Goal: Download file/media

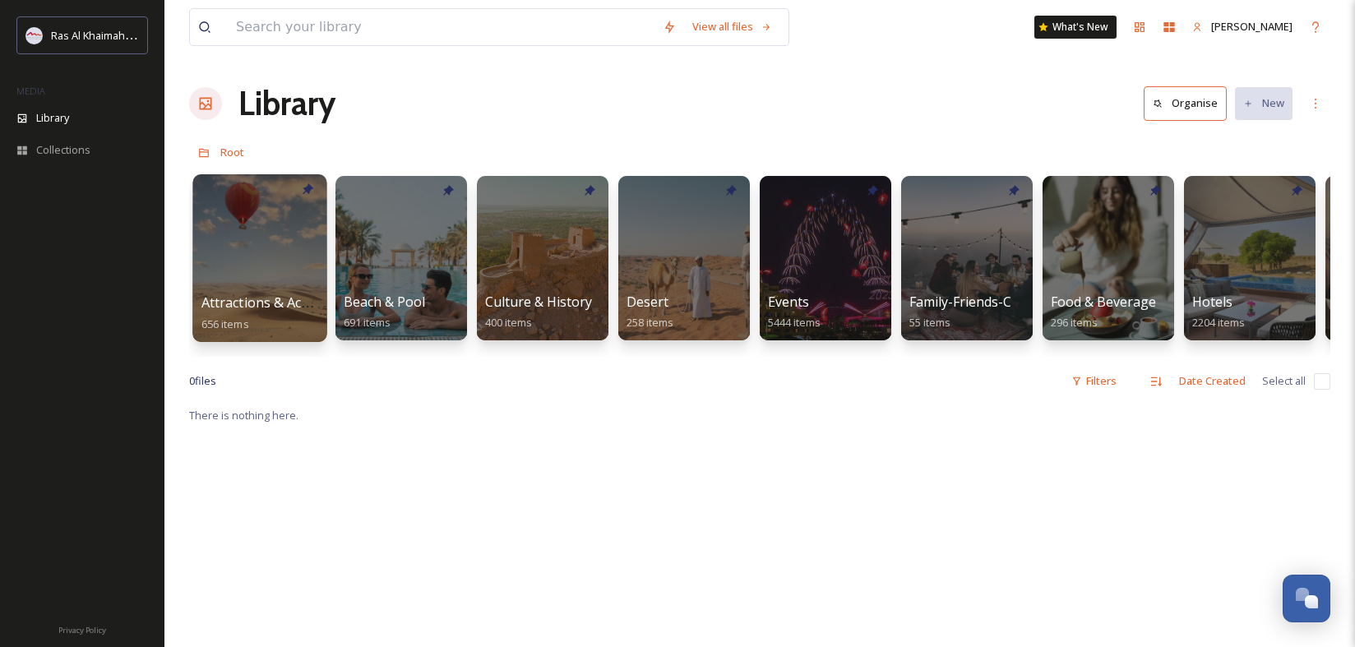
click at [299, 247] on div at bounding box center [259, 258] width 134 height 168
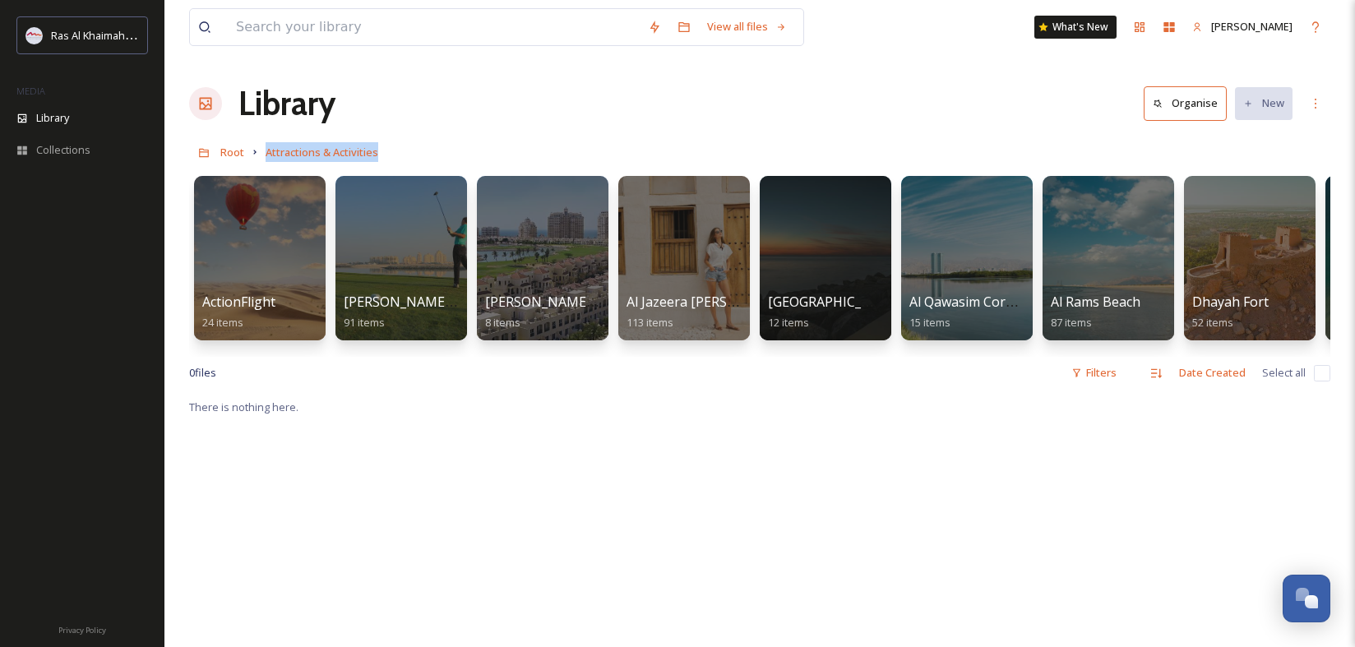
drag, startPoint x: 1244, startPoint y: 138, endPoint x: 1474, endPoint y: 163, distance: 231.6
click at [1354, 163] on html "Ras Al Khaimah Tourism Development Authority MEDIA Library Collections Privacy …" at bounding box center [677, 522] width 1355 height 1044
click at [380, 113] on div "Library Organise New" at bounding box center [759, 103] width 1141 height 49
click at [348, 146] on span "Attractions & Activities" at bounding box center [322, 152] width 113 height 15
click at [1314, 101] on icon at bounding box center [1315, 103] width 13 height 13
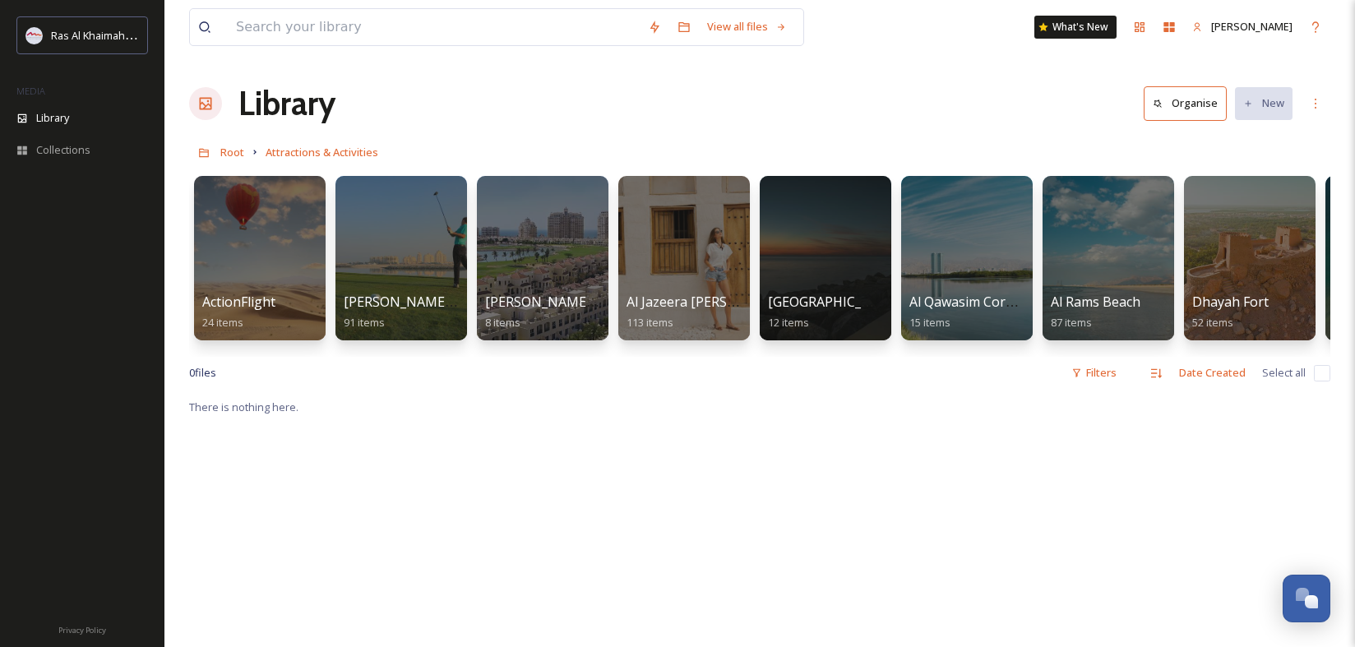
drag, startPoint x: 1044, startPoint y: 112, endPoint x: 1062, endPoint y: 134, distance: 28.6
click at [1045, 109] on div "Library Organise New" at bounding box center [759, 103] width 1141 height 49
click at [1163, 370] on icon at bounding box center [1156, 373] width 13 height 13
click at [1161, 373] on icon at bounding box center [1156, 372] width 11 height 9
click at [1317, 104] on icon at bounding box center [1315, 103] width 13 height 13
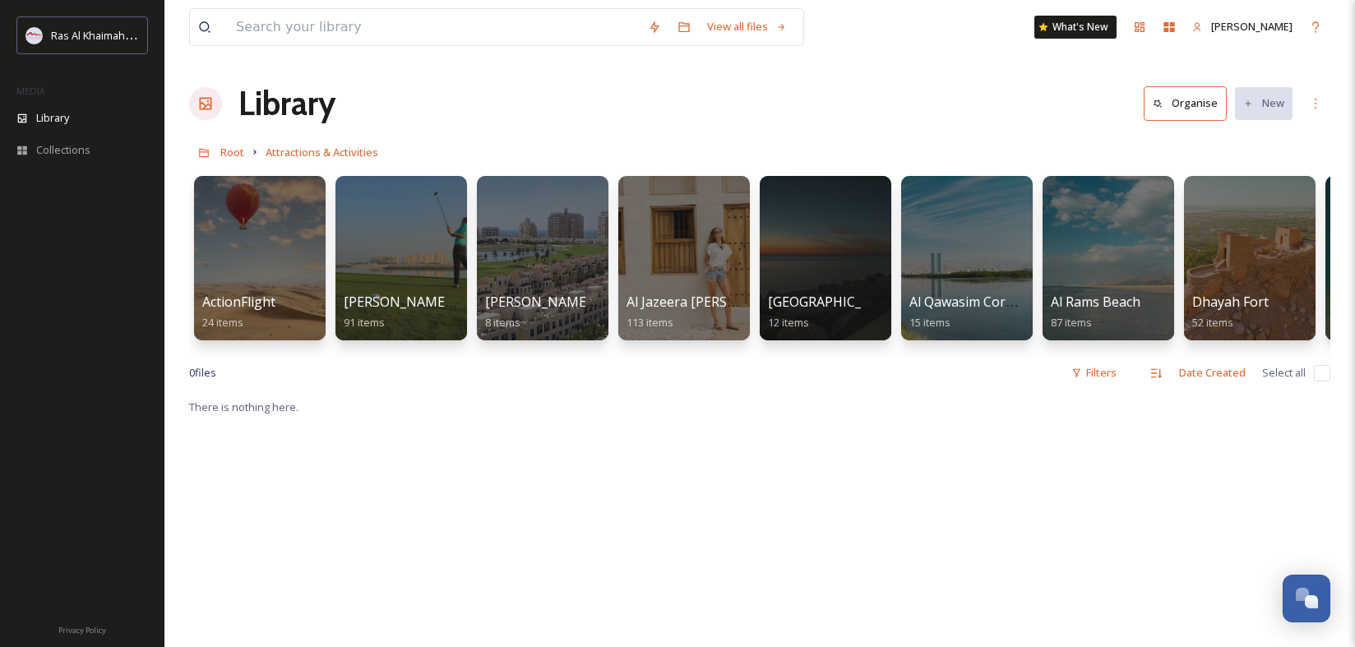
click at [1107, 123] on div "Library Organise New" at bounding box center [759, 103] width 1141 height 49
drag, startPoint x: 297, startPoint y: 154, endPoint x: 304, endPoint y: 158, distance: 8.5
click at [298, 155] on span "Attractions & Activities" at bounding box center [322, 152] width 113 height 15
click at [229, 155] on span "Root" at bounding box center [232, 152] width 24 height 15
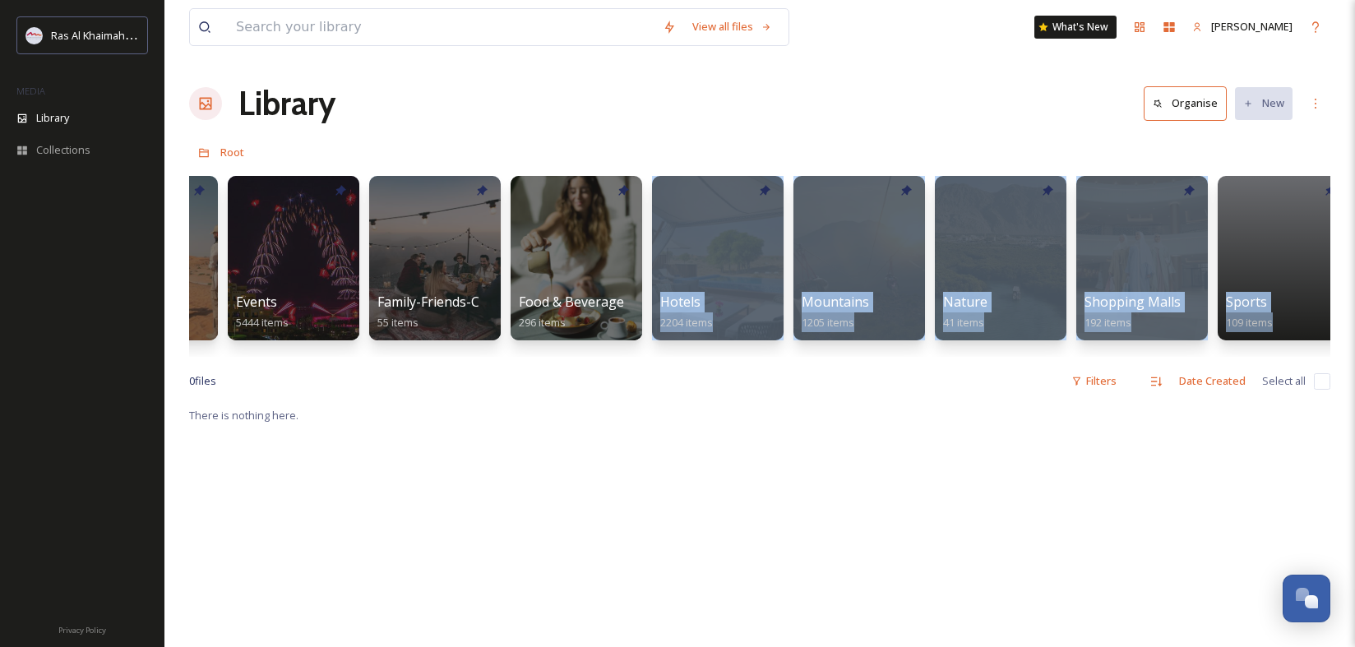
scroll to position [0, 1072]
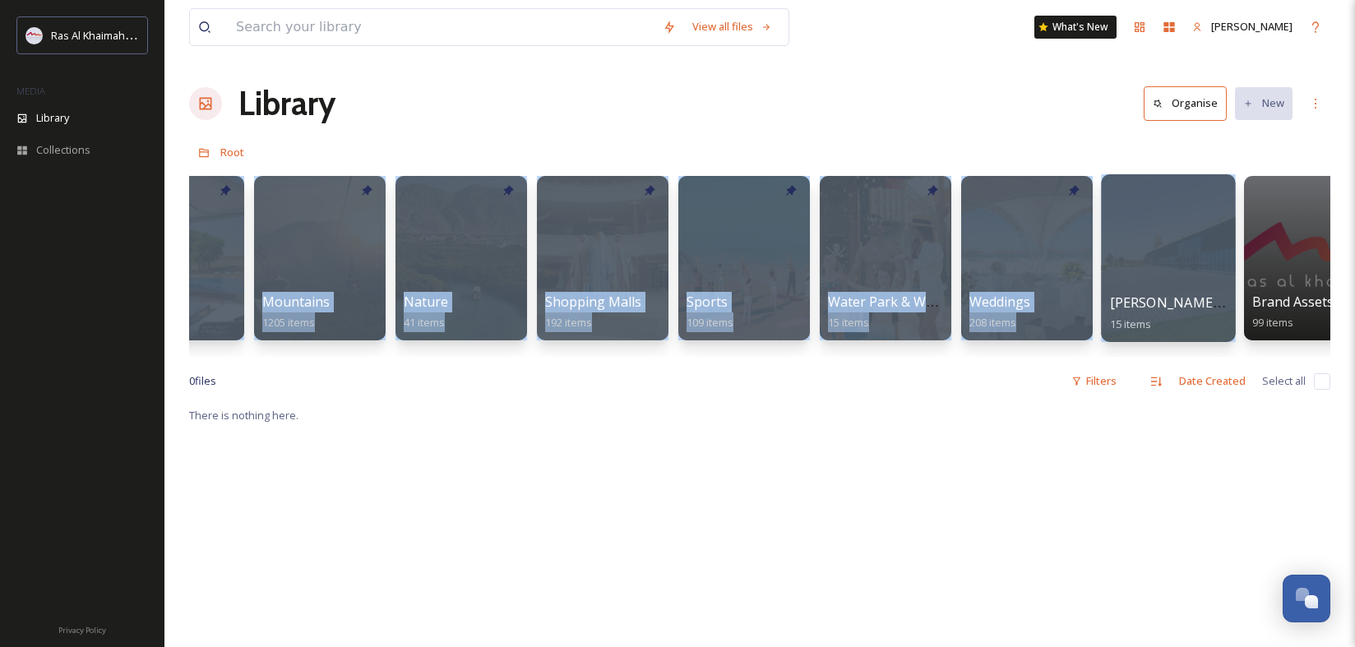
drag, startPoint x: 1320, startPoint y: 227, endPoint x: 1159, endPoint y: 188, distance: 165.8
click at [1160, 187] on div "Attractions & Activities 656 items Beach & Pool 691 items Culture & History 400…" at bounding box center [759, 262] width 1141 height 189
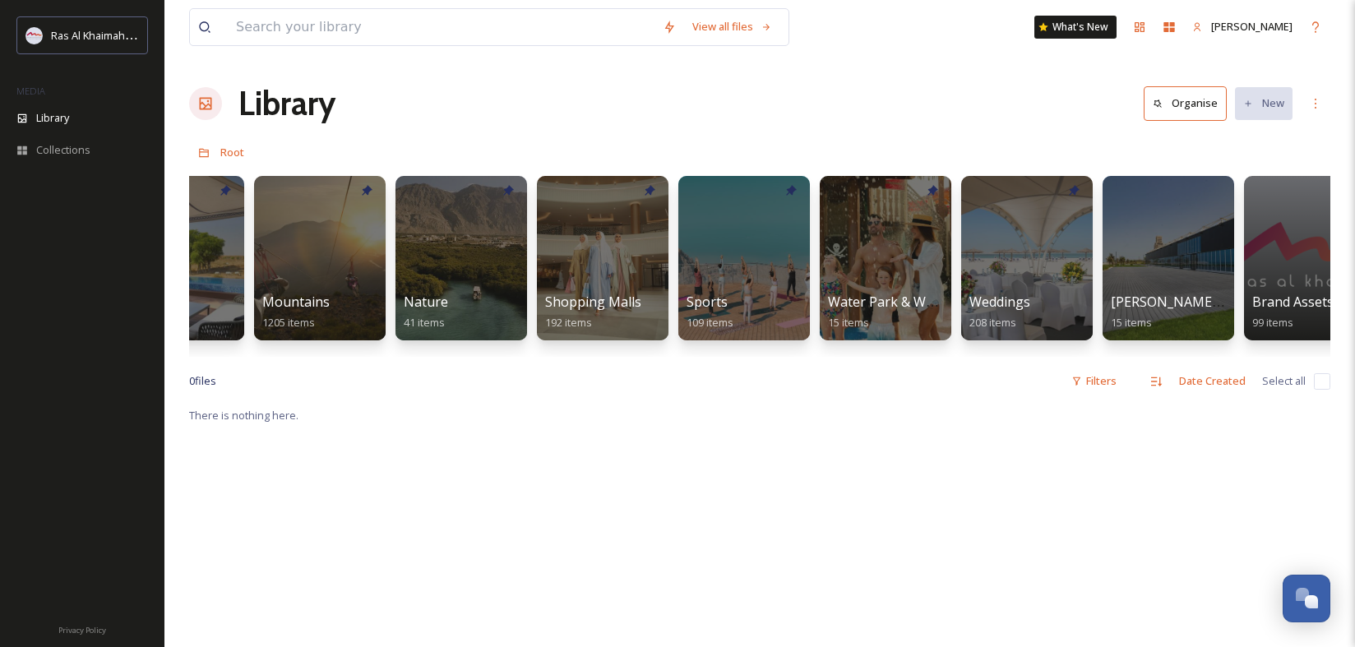
drag, startPoint x: 550, startPoint y: 108, endPoint x: 518, endPoint y: 117, distance: 33.3
click at [550, 108] on div "Library Organise New" at bounding box center [759, 103] width 1141 height 49
click at [322, 240] on div at bounding box center [319, 258] width 134 height 168
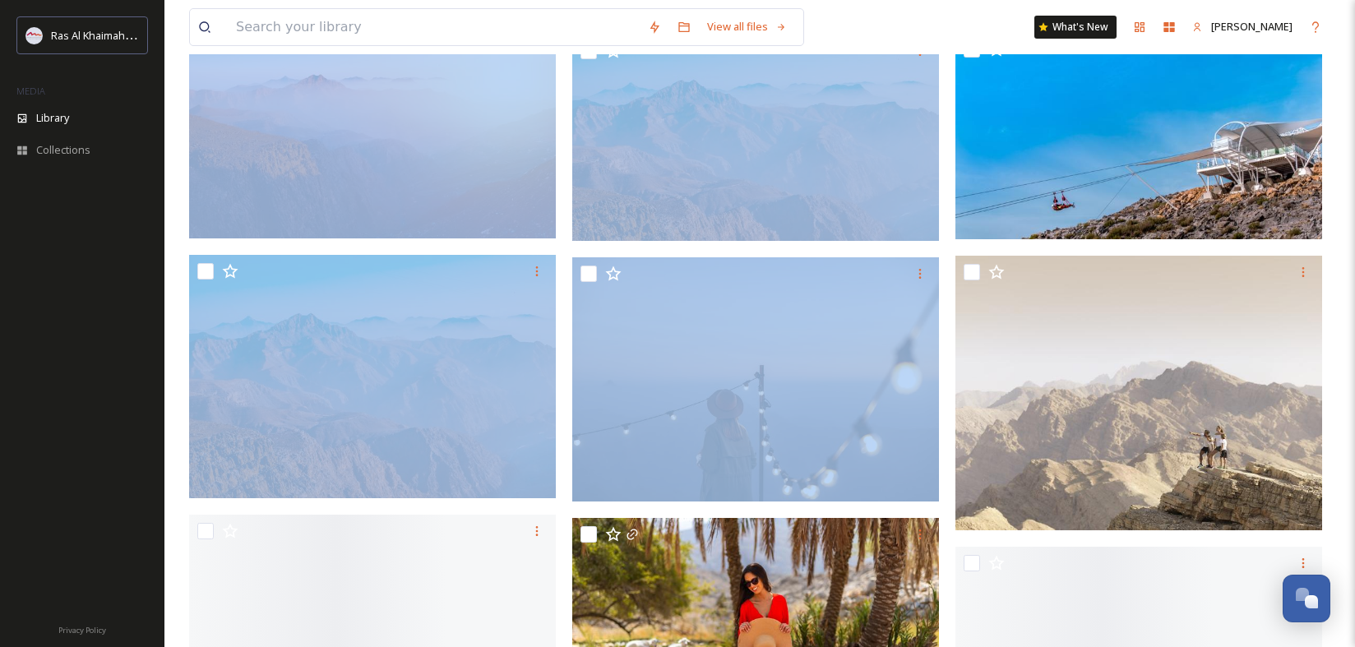
scroll to position [846, 0]
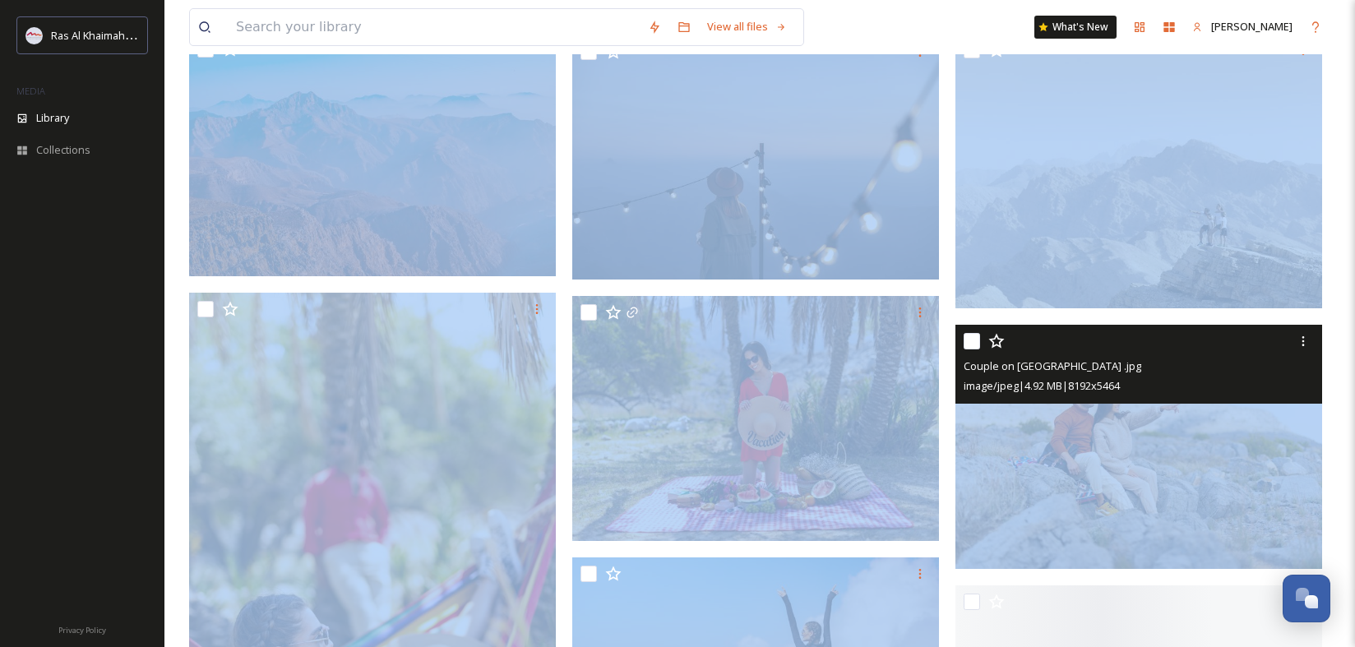
drag, startPoint x: 1323, startPoint y: 141, endPoint x: 963, endPoint y: 512, distance: 517.6
click at [974, 512] on div "View all files What's New Martino Caliendo Library Organise New Root Mountains …" at bounding box center [759, 567] width 1191 height 2826
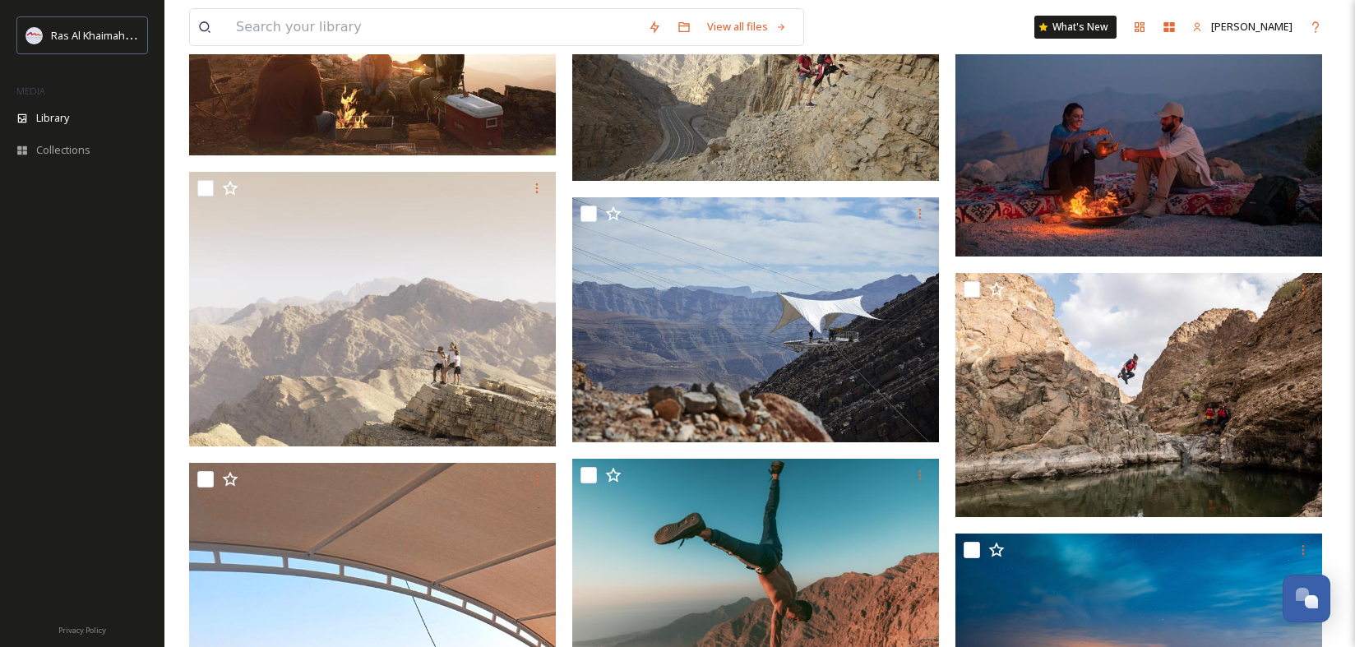
scroll to position [6636, 0]
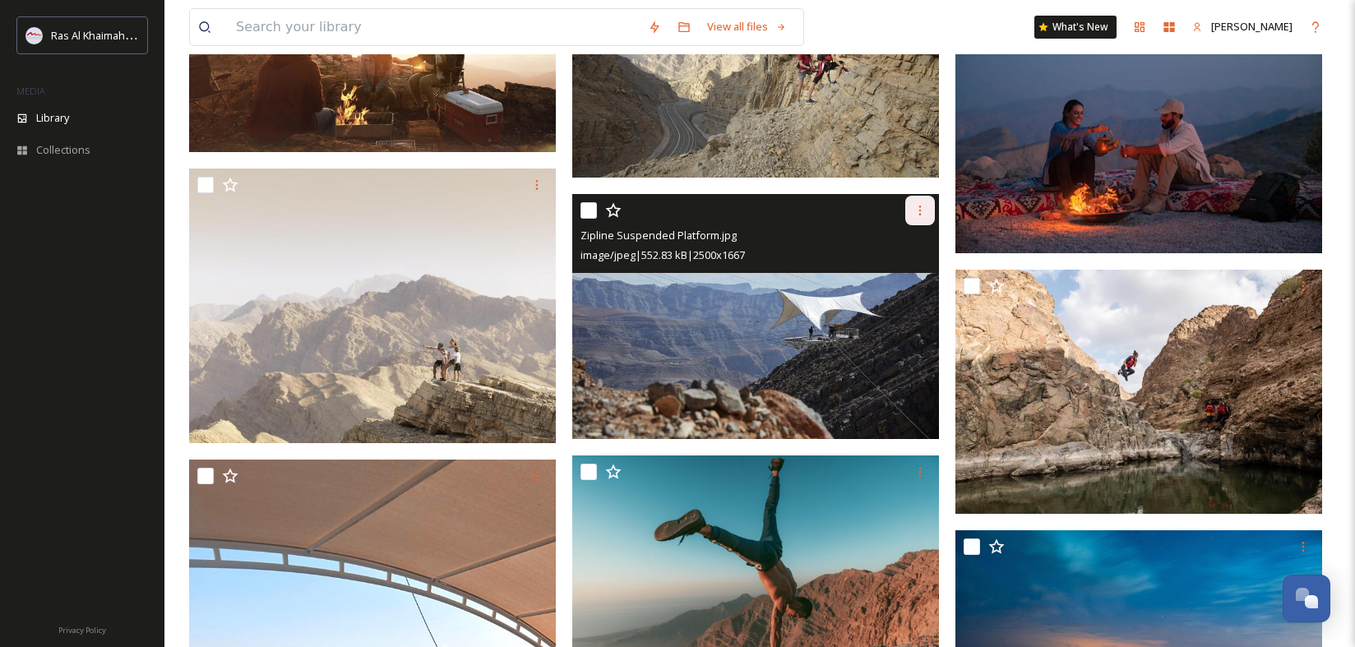
click at [923, 209] on icon at bounding box center [920, 210] width 13 height 13
click at [897, 283] on span "Download" at bounding box center [901, 279] width 50 height 16
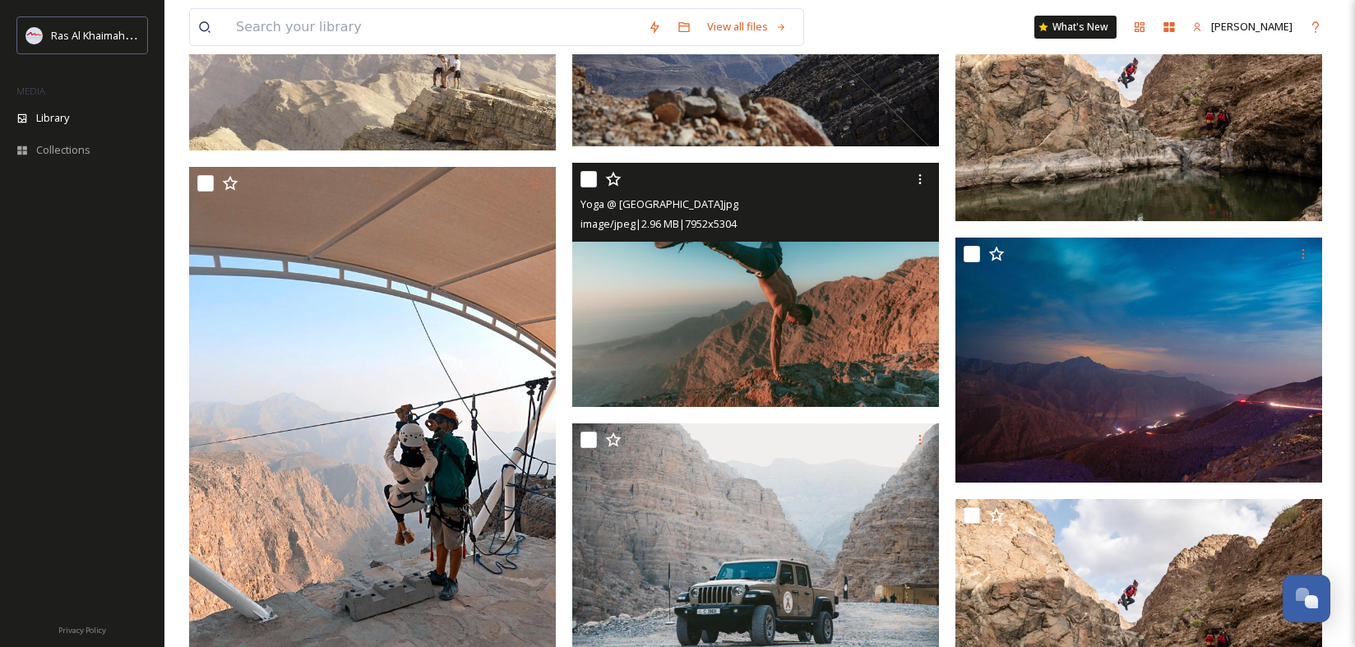
scroll to position [6932, 0]
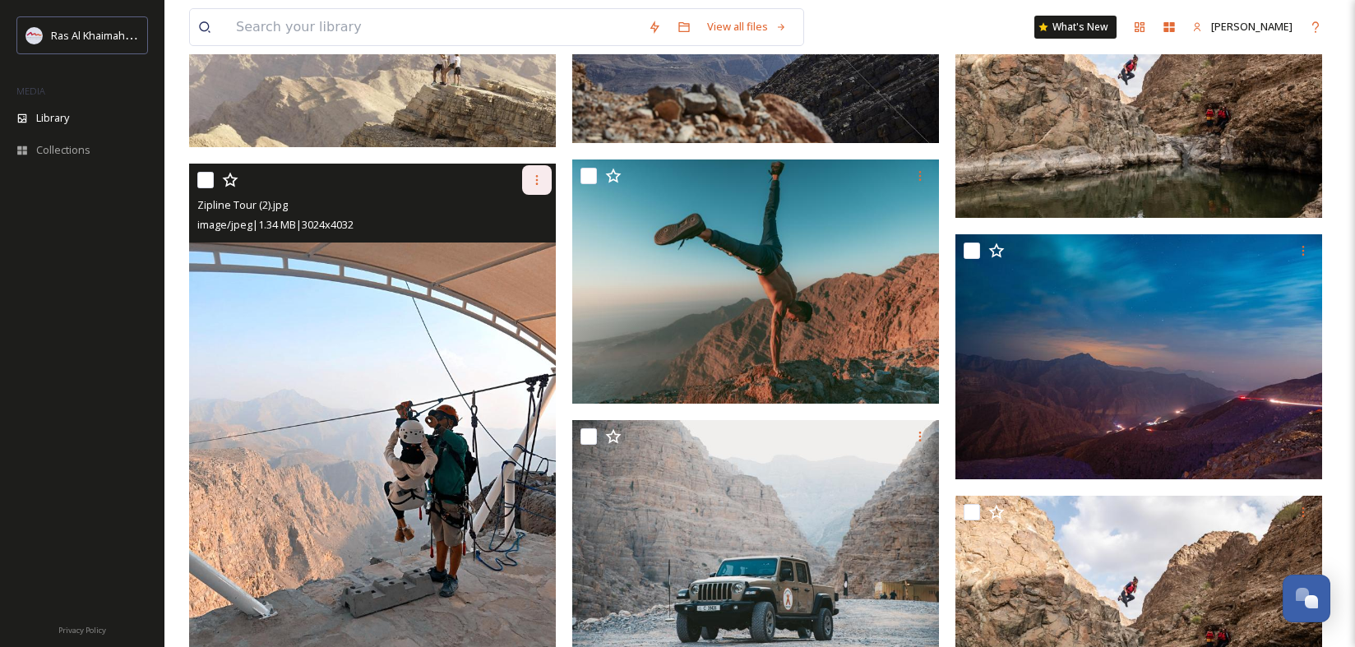
click at [538, 179] on icon at bounding box center [536, 180] width 13 height 13
click at [536, 248] on span "Download" at bounding box center [518, 248] width 50 height 16
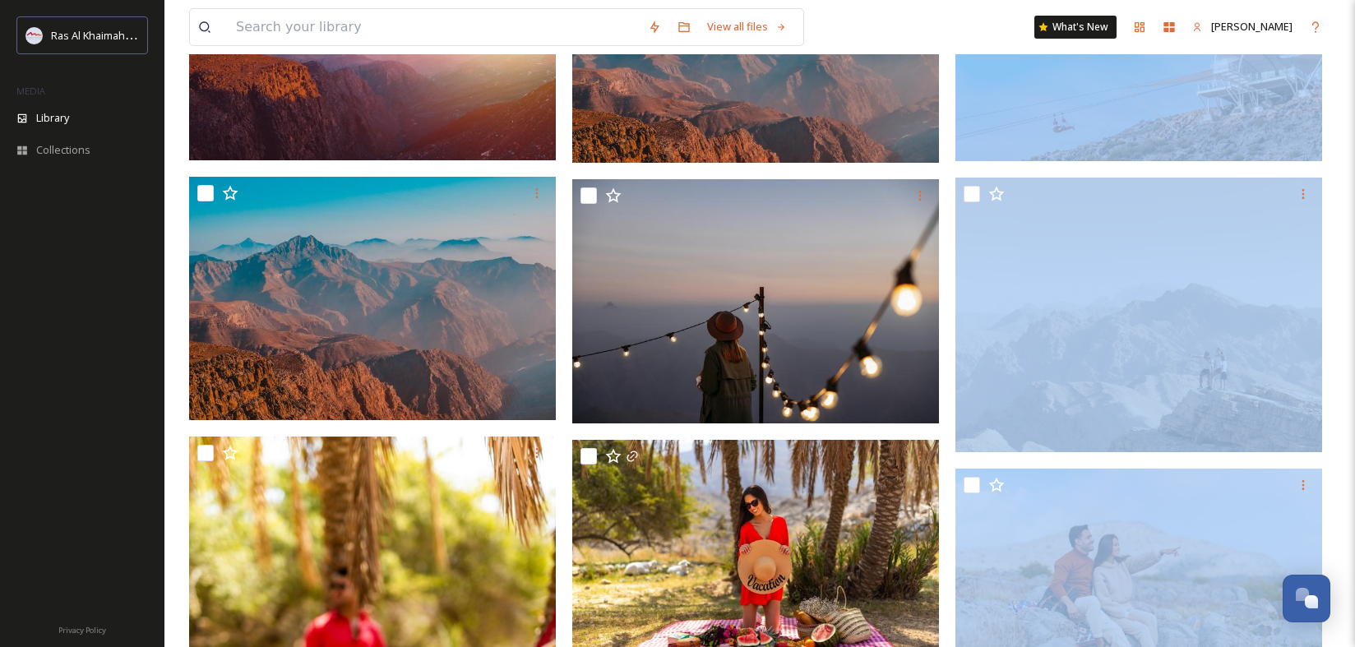
scroll to position [0, 0]
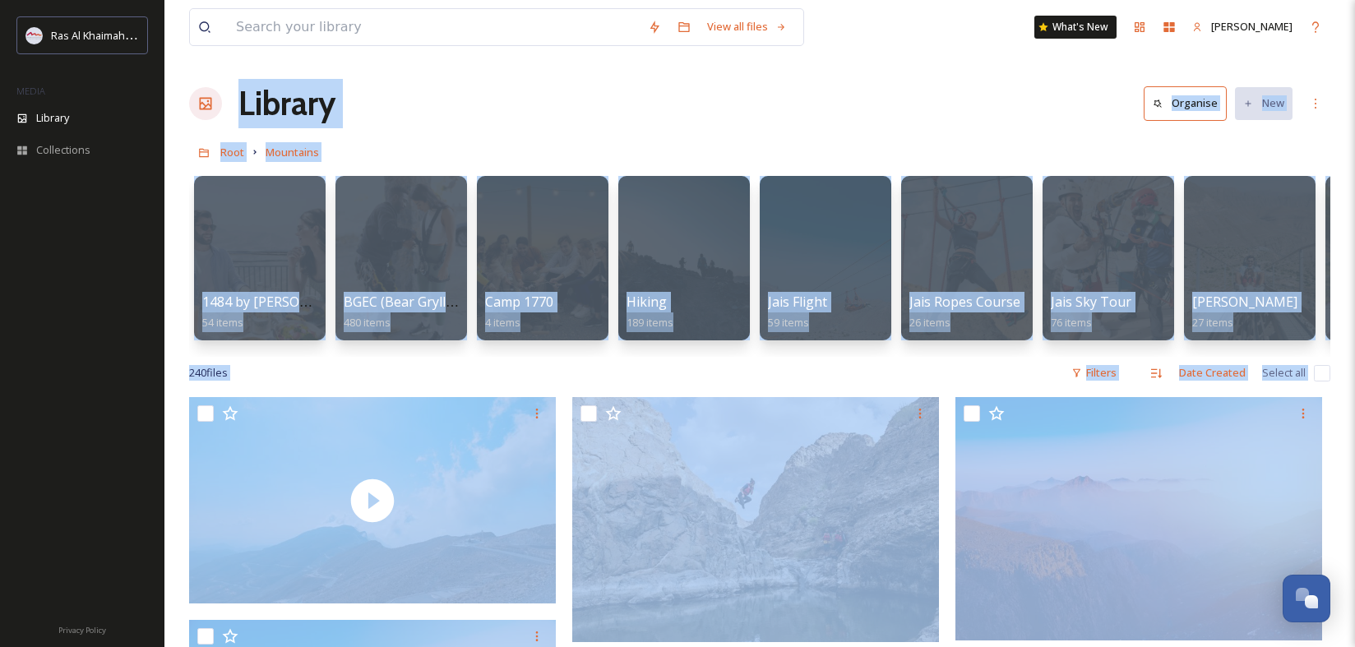
drag, startPoint x: 1346, startPoint y: 539, endPoint x: 1326, endPoint y: -111, distance: 650.0
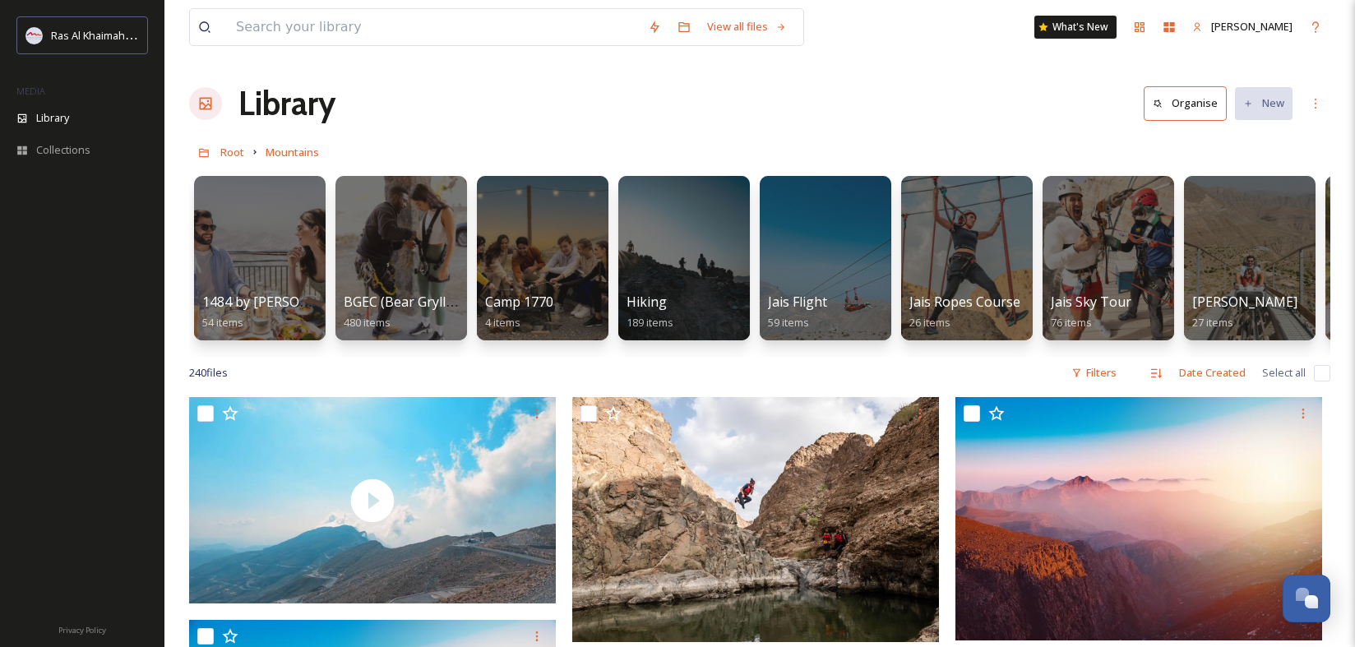
click at [1275, 168] on div "1484 by Puro 54 items BGEC (Bear Grylls Explorers Camp) 480 items Camp 1770 4 i…" at bounding box center [759, 262] width 1141 height 189
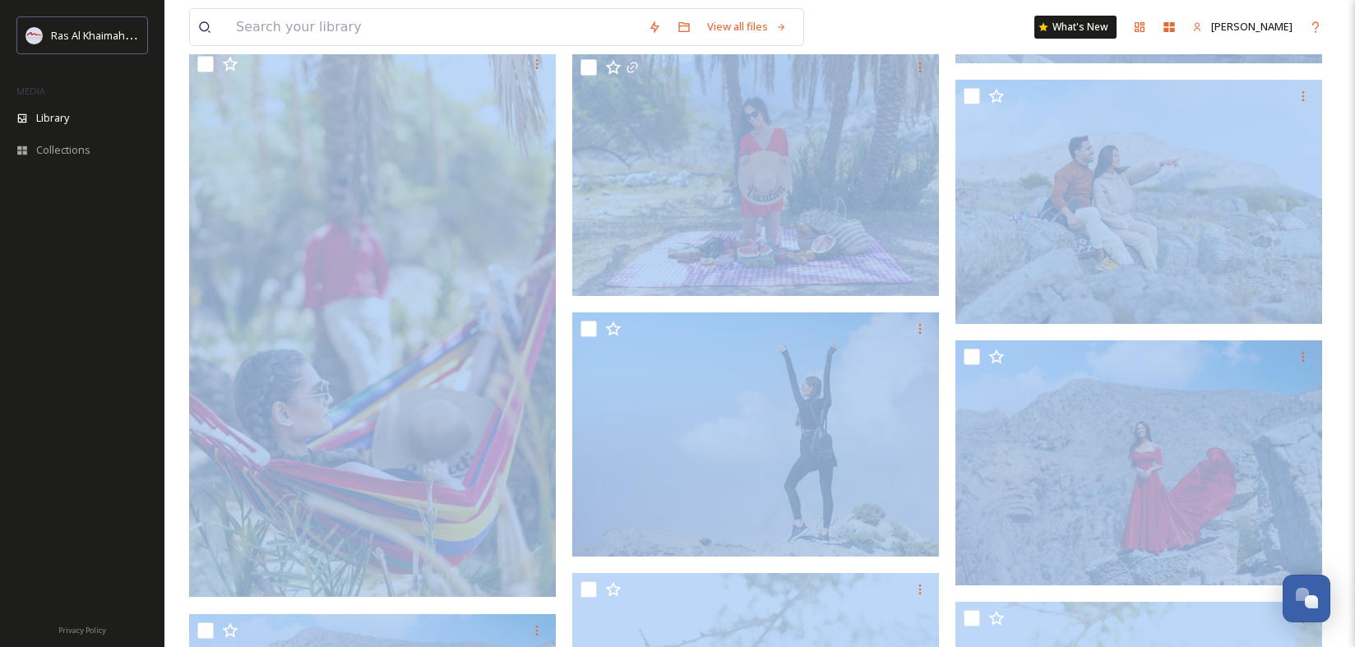
scroll to position [1115, 0]
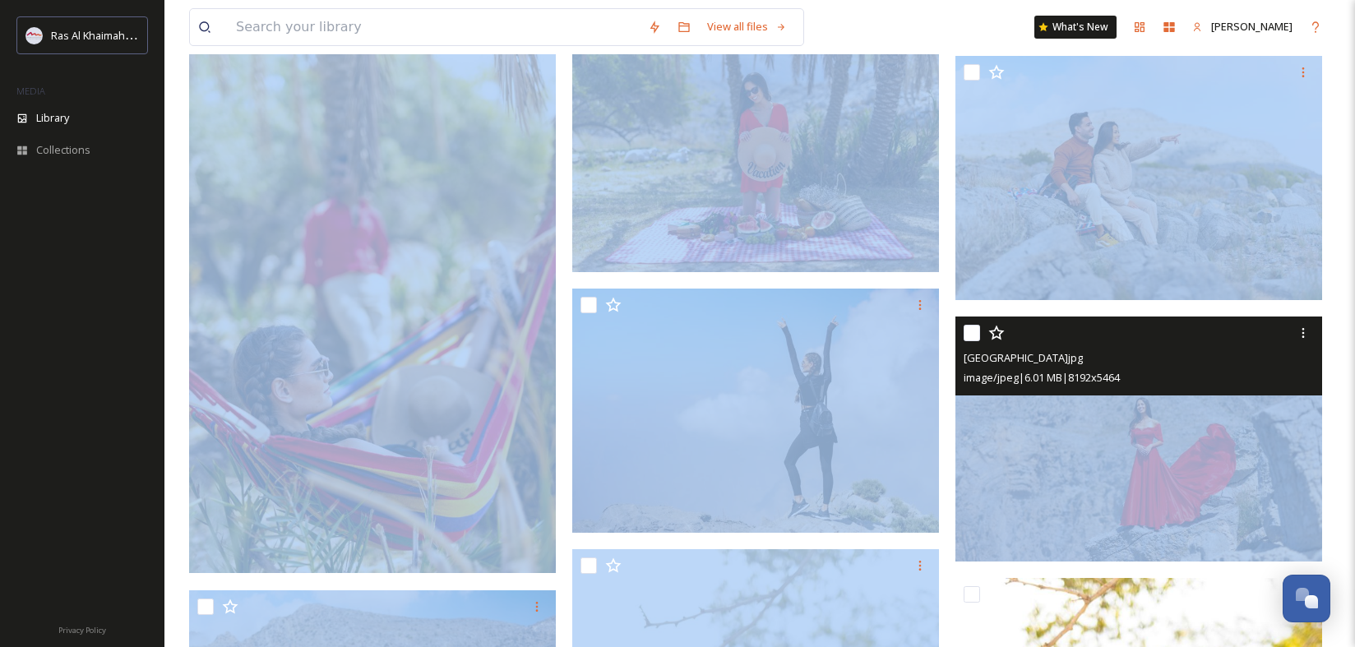
drag, startPoint x: 942, startPoint y: 382, endPoint x: 952, endPoint y: 530, distance: 147.6
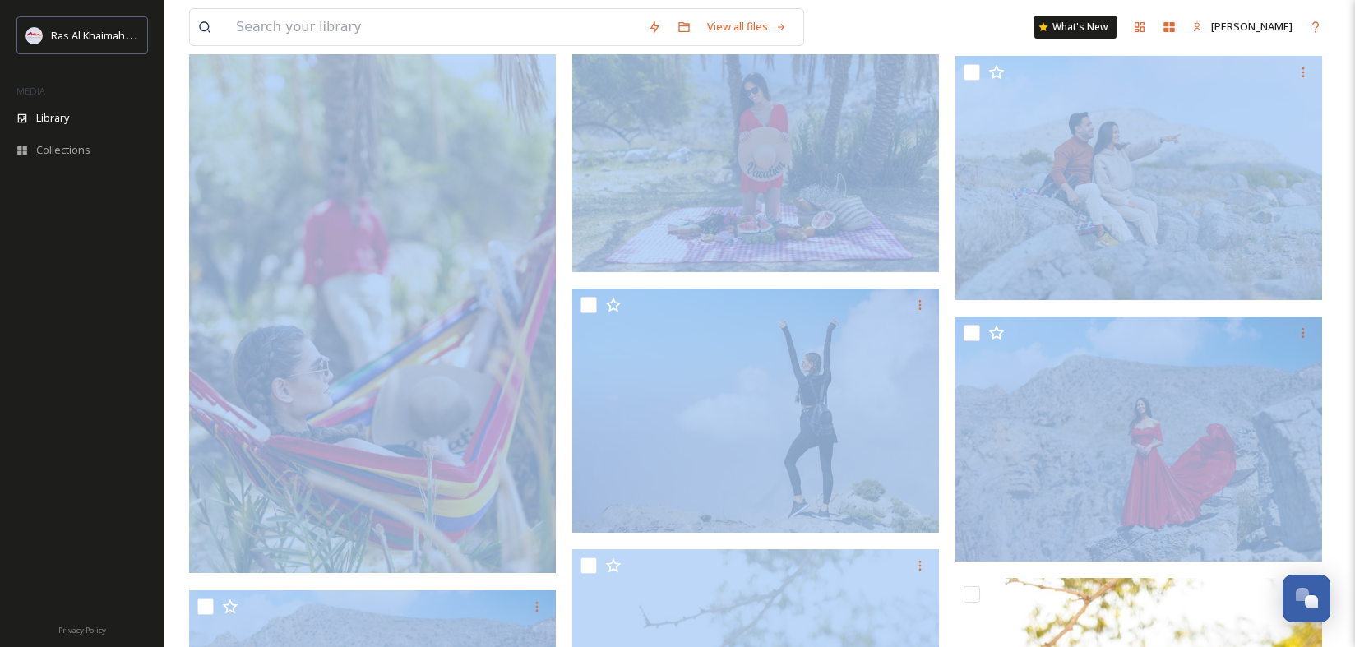
scroll to position [0, 0]
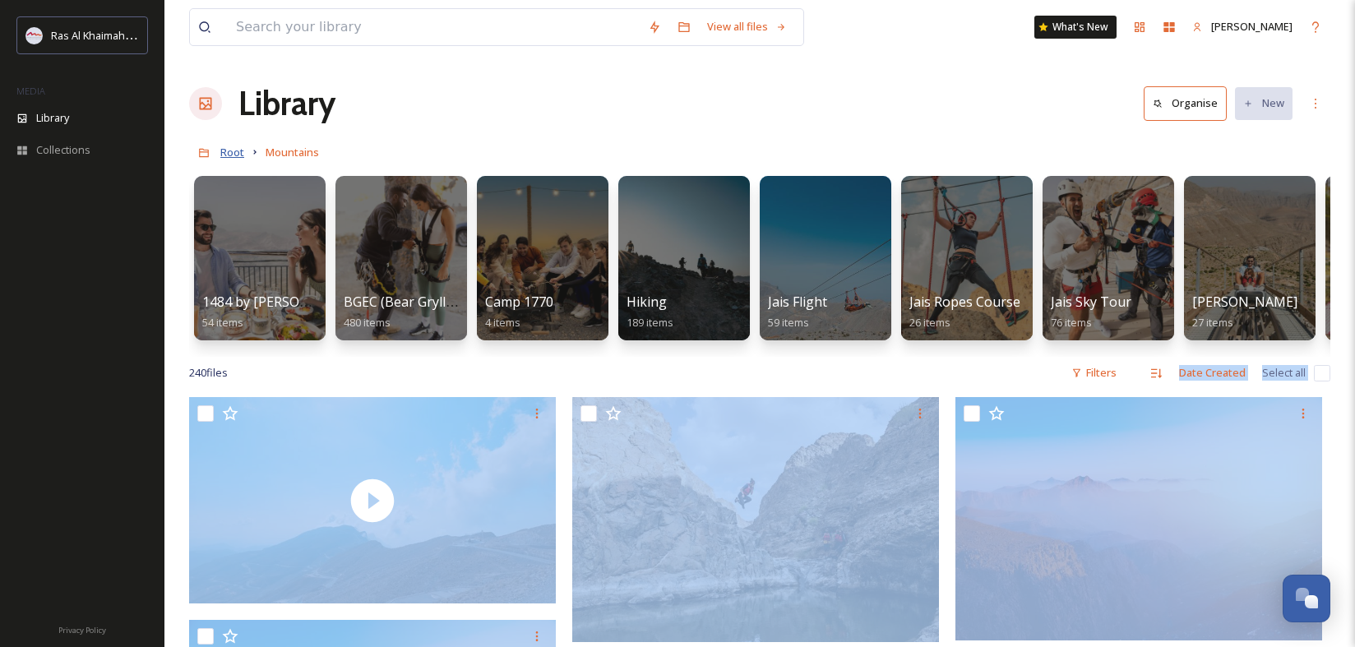
click at [229, 150] on span "Root" at bounding box center [232, 152] width 24 height 15
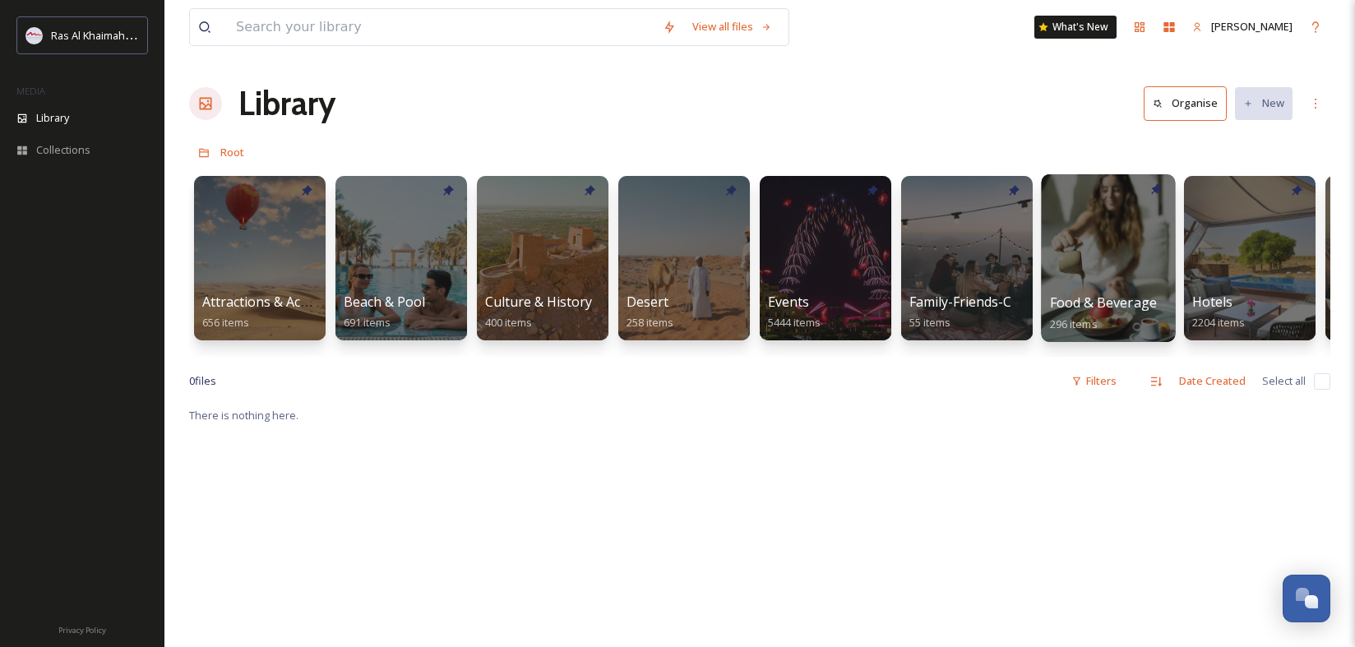
click at [1137, 270] on div at bounding box center [1108, 258] width 134 height 168
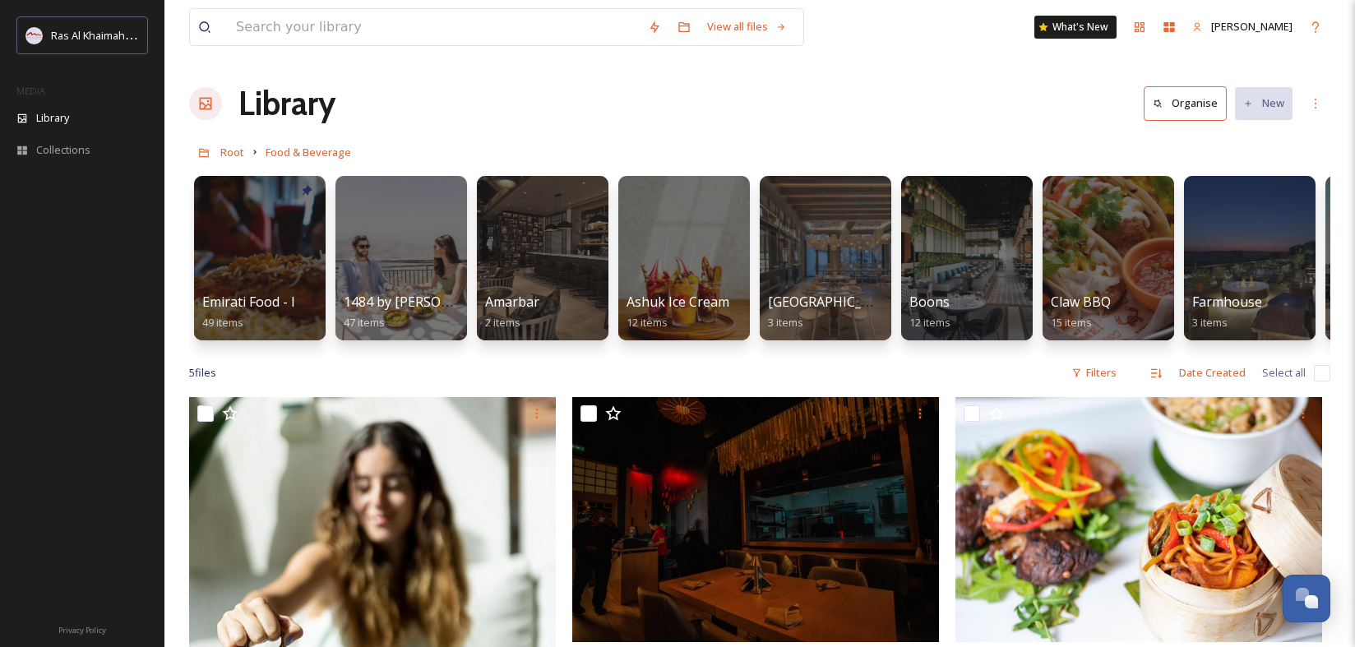
drag, startPoint x: 1244, startPoint y: 146, endPoint x: 1433, endPoint y: 156, distance: 188.6
click at [1354, 156] on html "Ras Al Khaimah Tourism Development Authority MEDIA Library Collections Privacy …" at bounding box center [677, 618] width 1355 height 1236
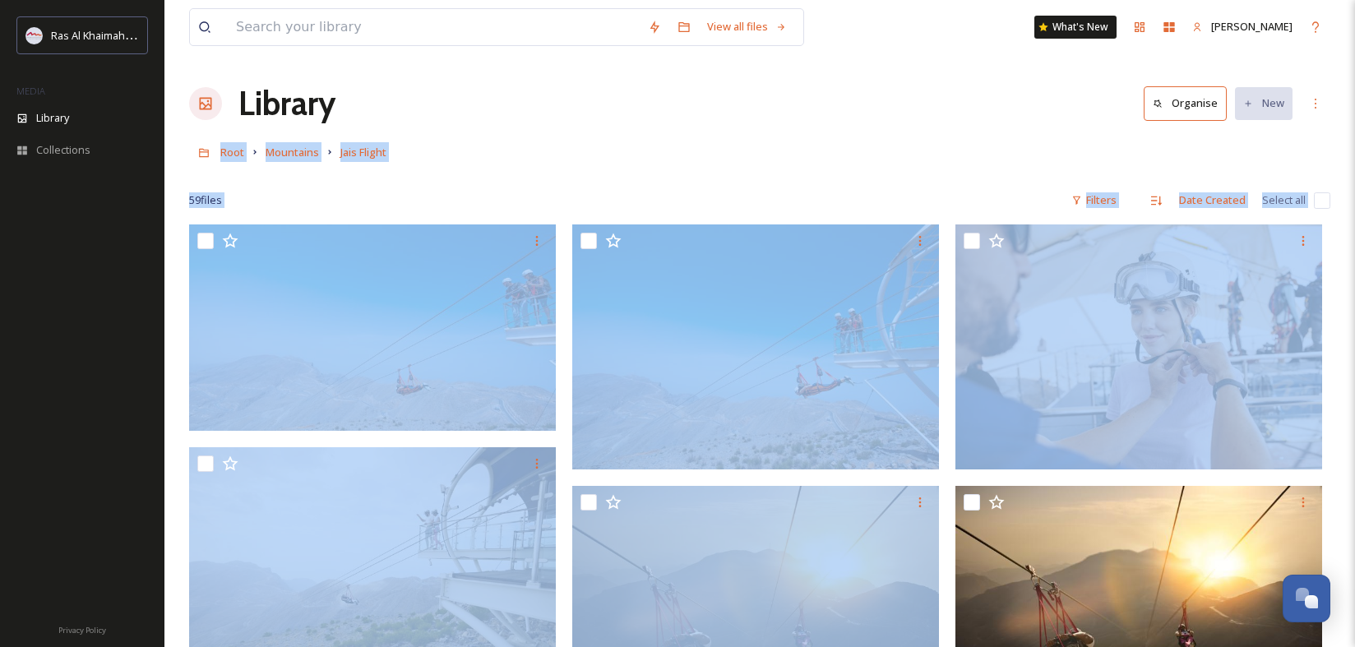
drag, startPoint x: 1332, startPoint y: 80, endPoint x: 1338, endPoint y: 238, distance: 158.0
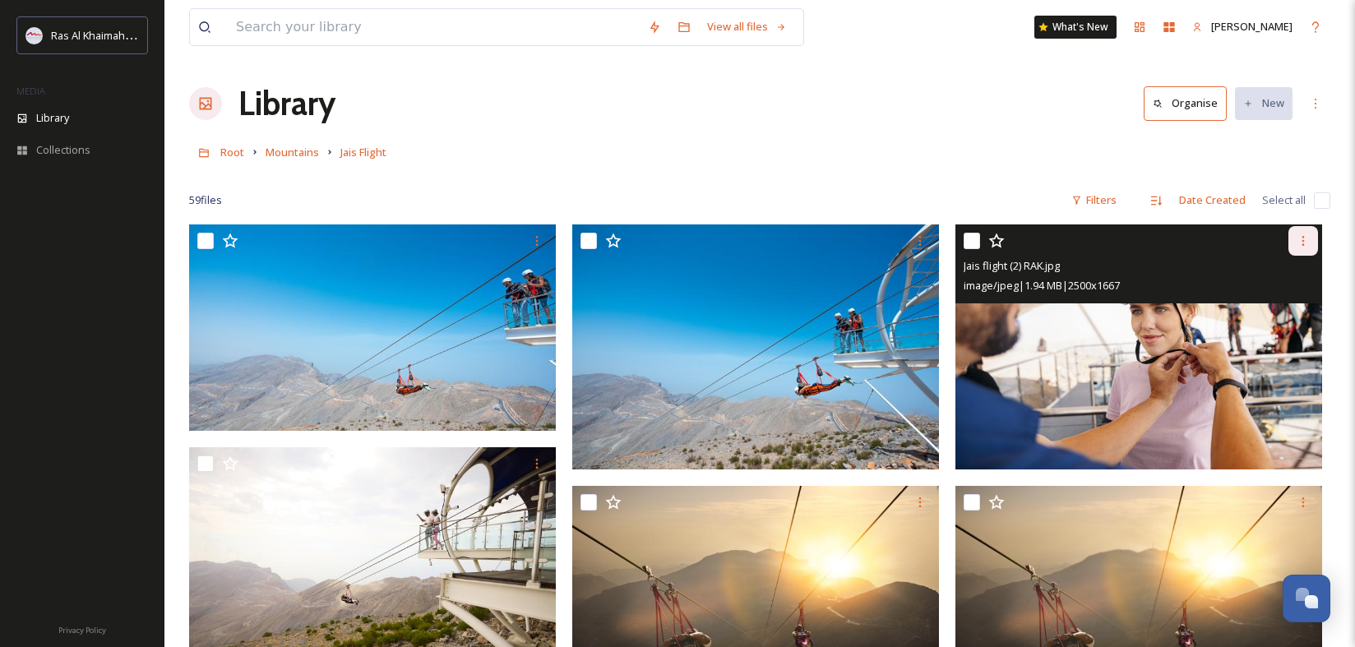
click at [1301, 244] on icon at bounding box center [1303, 240] width 13 height 13
click at [1277, 306] on span "Download" at bounding box center [1284, 309] width 50 height 16
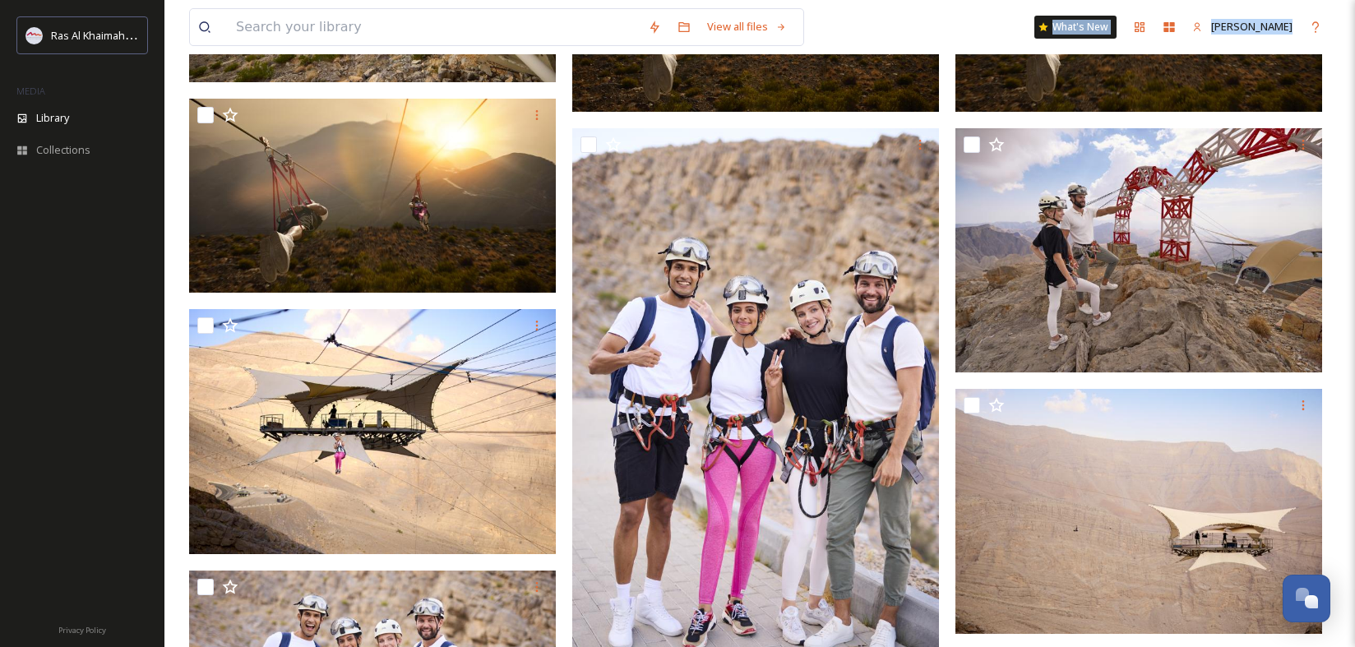
scroll to position [605, 0]
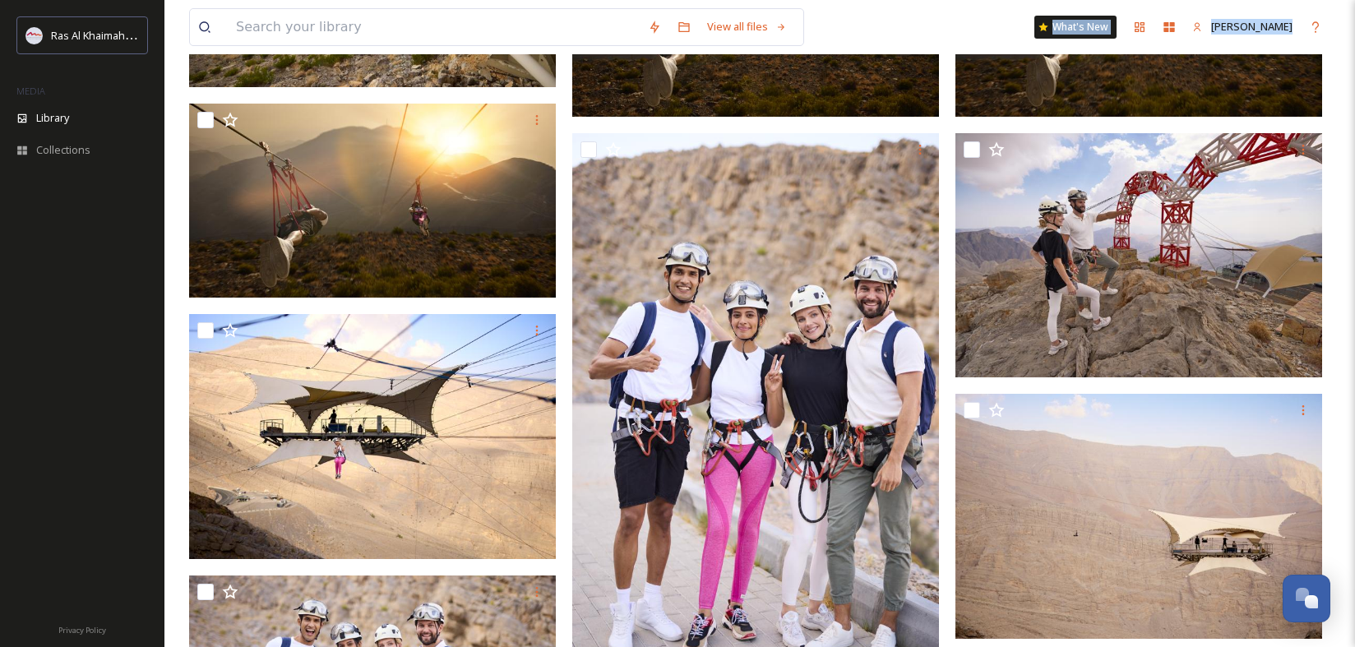
drag, startPoint x: 970, startPoint y: 305, endPoint x: 965, endPoint y: 23, distance: 282.1
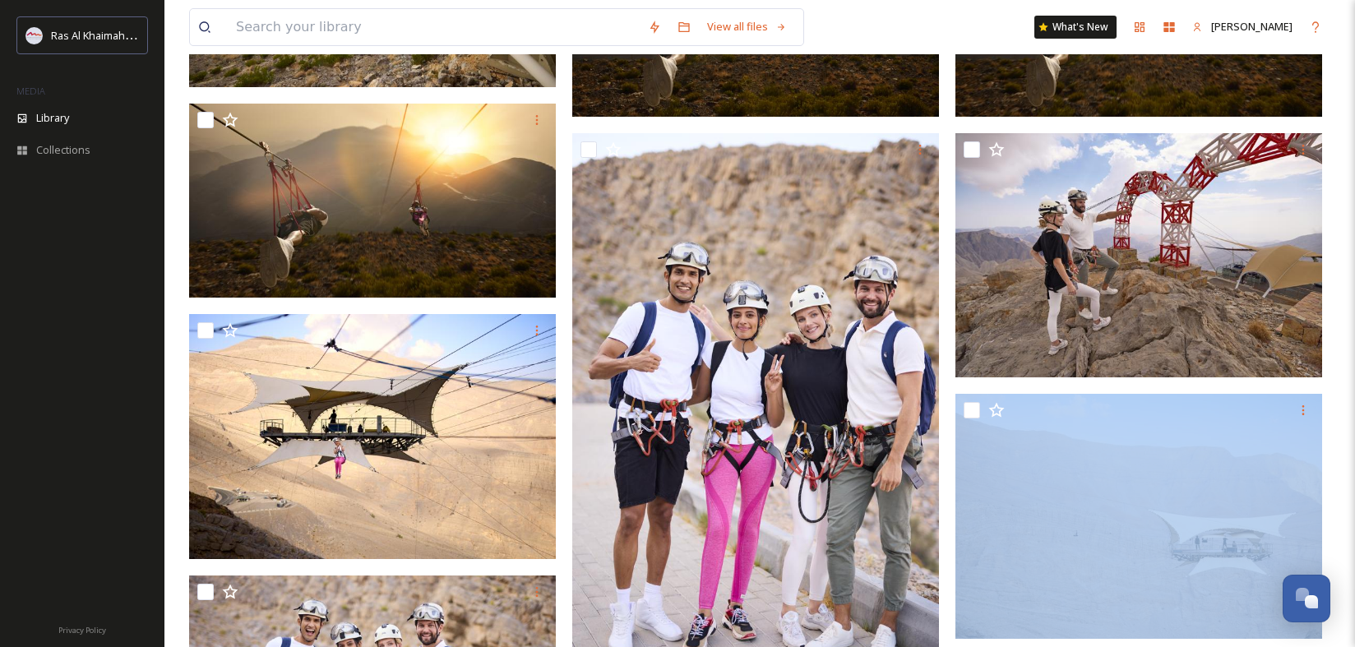
drag, startPoint x: 1335, startPoint y: 429, endPoint x: 1347, endPoint y: 733, distance: 303.7
drag, startPoint x: 1330, startPoint y: 521, endPoint x: 1323, endPoint y: 727, distance: 206.5
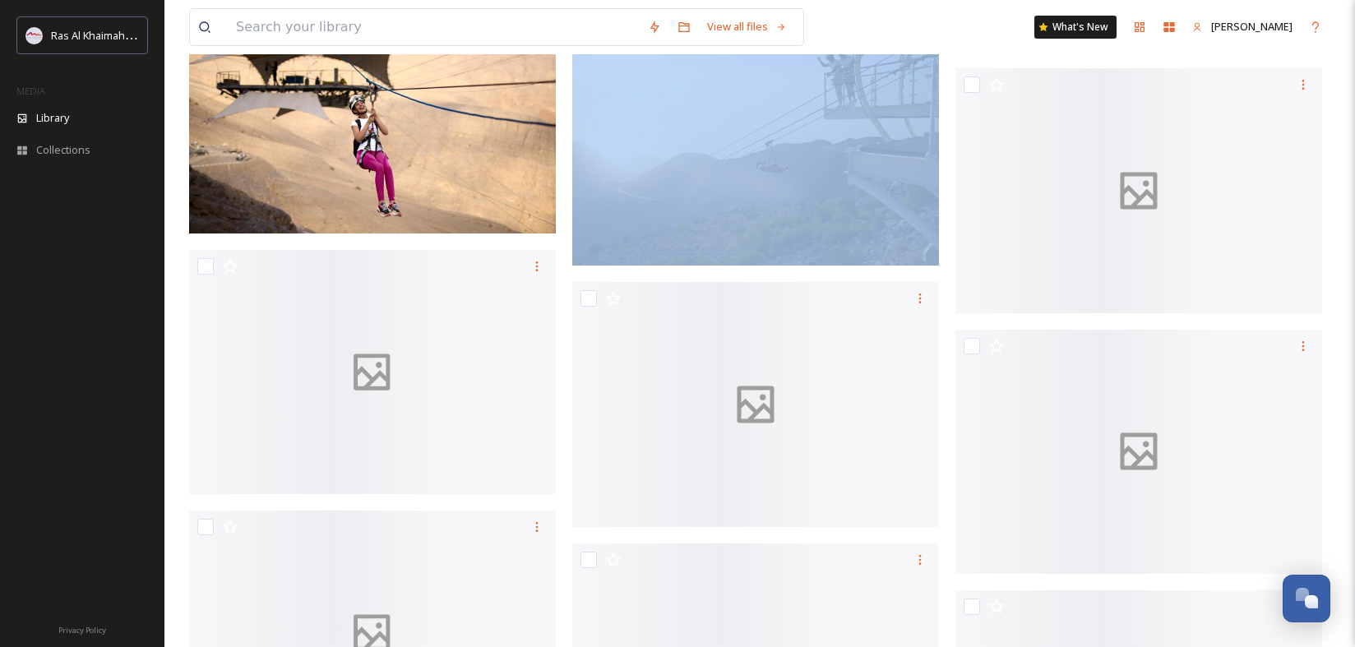
drag, startPoint x: 945, startPoint y: 532, endPoint x: 948, endPoint y: 706, distance: 173.5
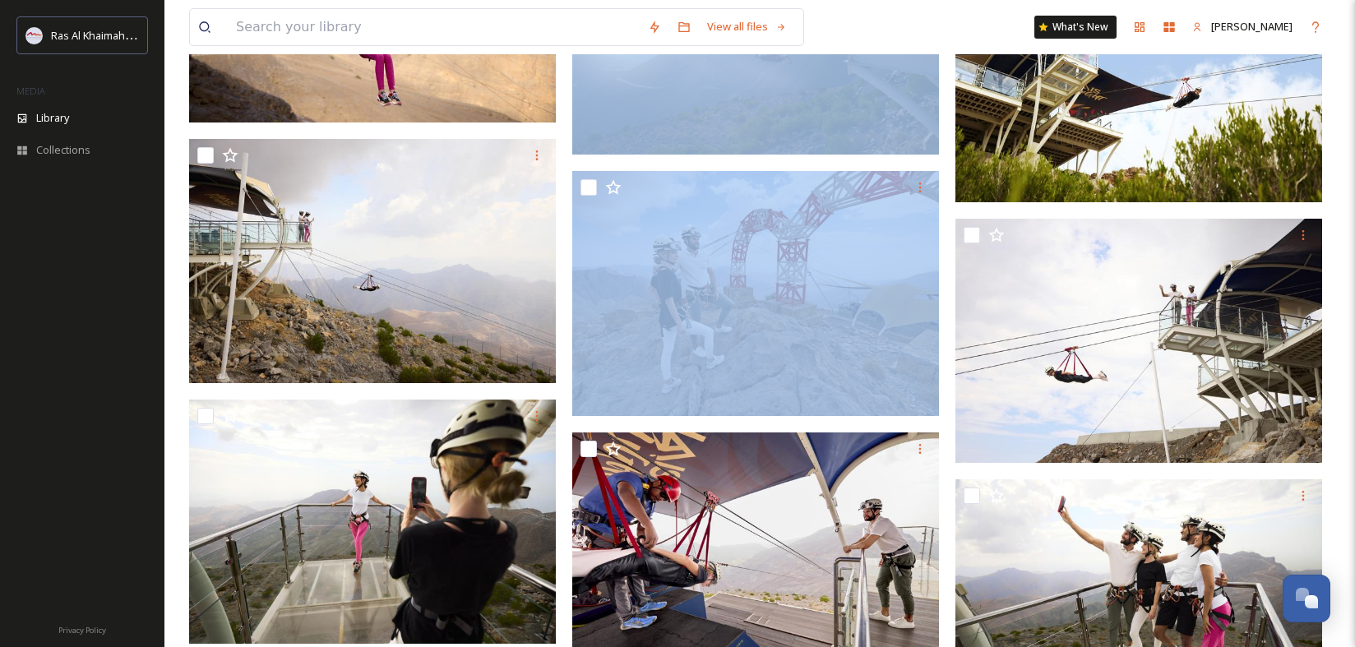
scroll to position [1562, 0]
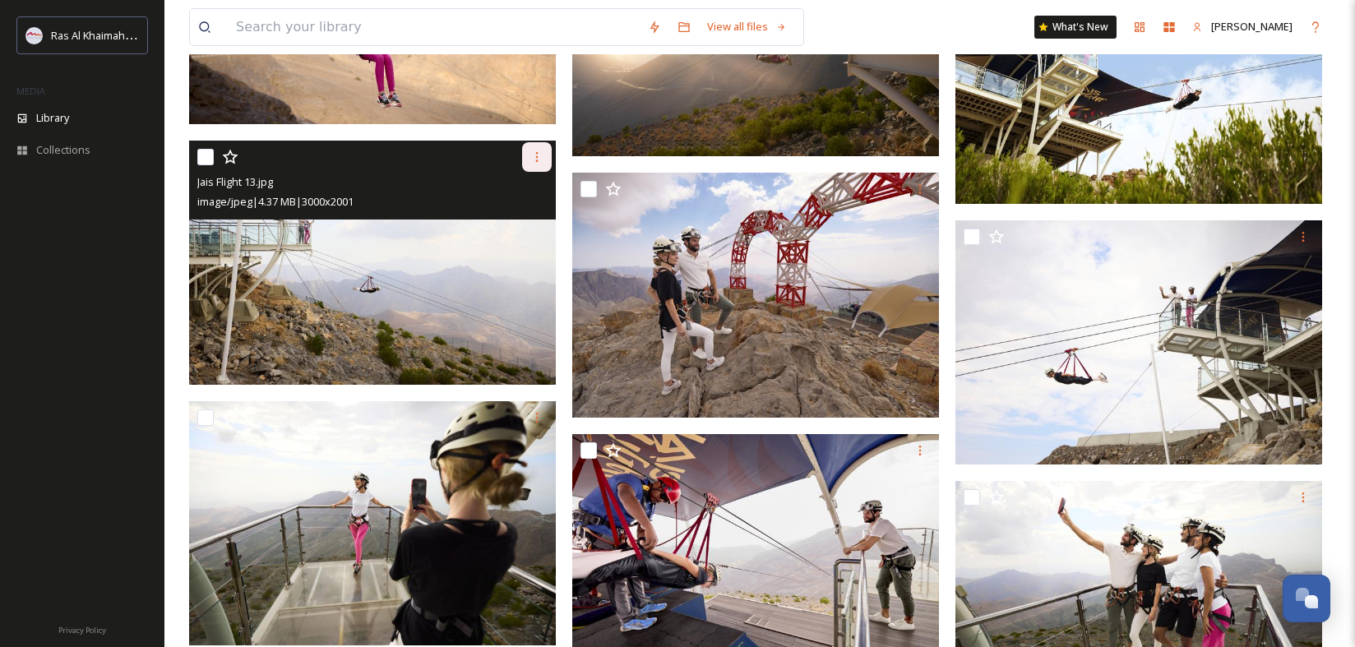
click at [533, 157] on icon at bounding box center [536, 156] width 13 height 13
click at [532, 225] on span "Download" at bounding box center [518, 225] width 50 height 16
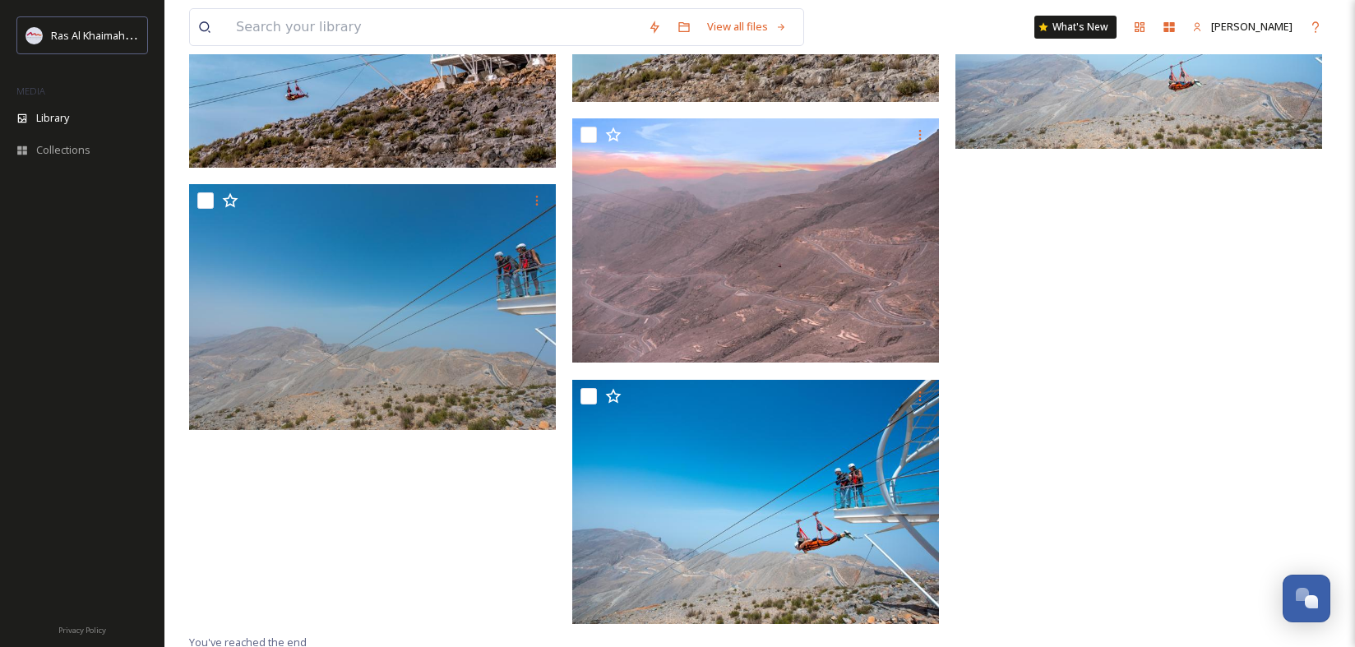
scroll to position [4863, 0]
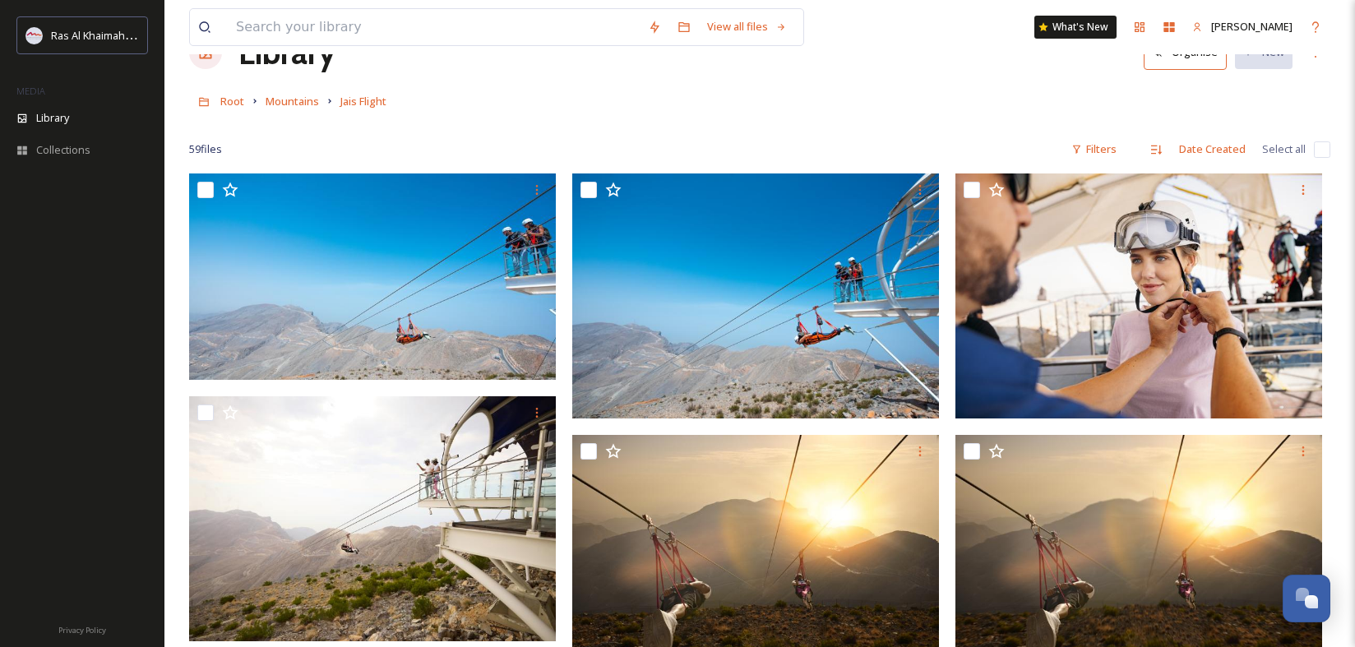
scroll to position [0, 0]
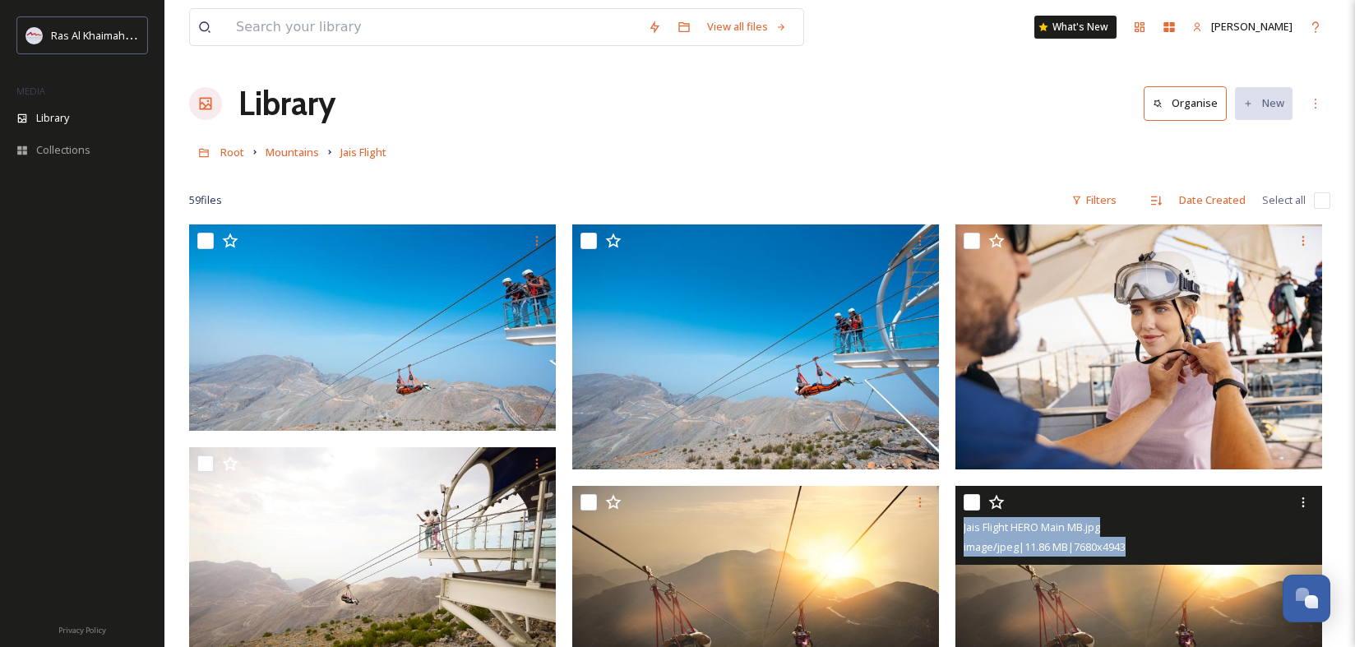
drag, startPoint x: 1228, startPoint y: 456, endPoint x: 1056, endPoint y: 510, distance: 180.0
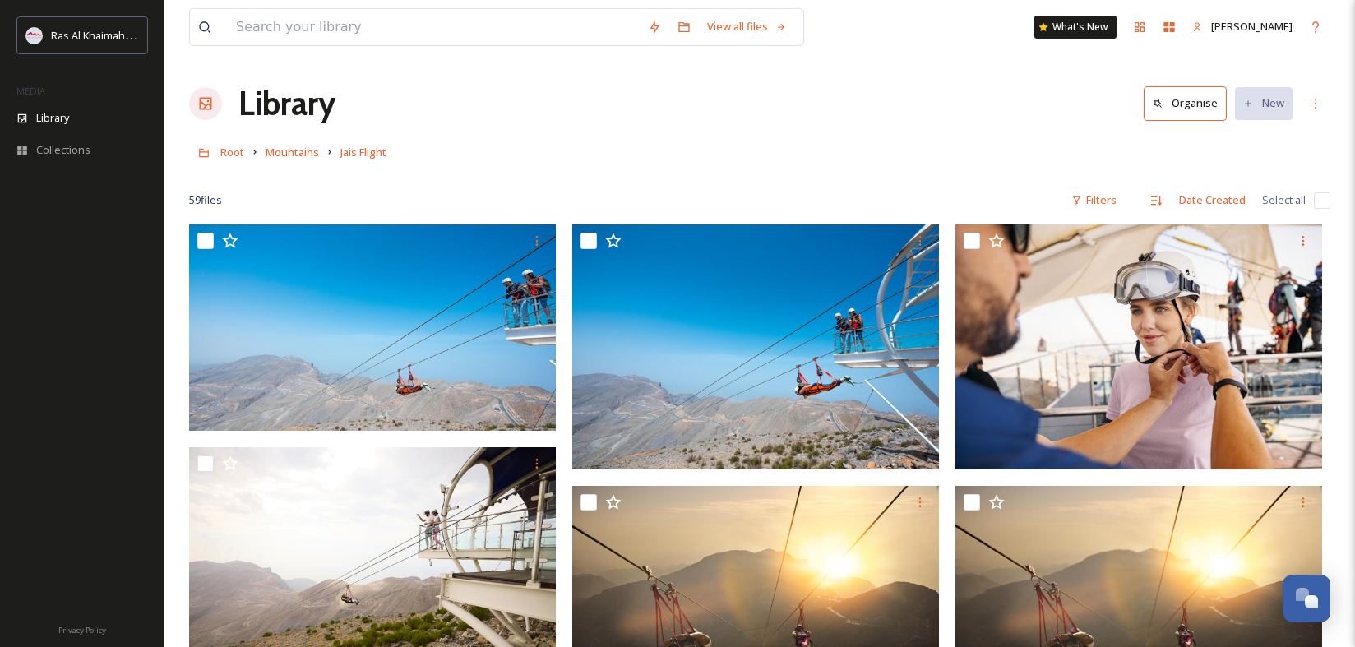
click at [953, 157] on div "Root Mountains Jais Flight" at bounding box center [759, 152] width 1141 height 31
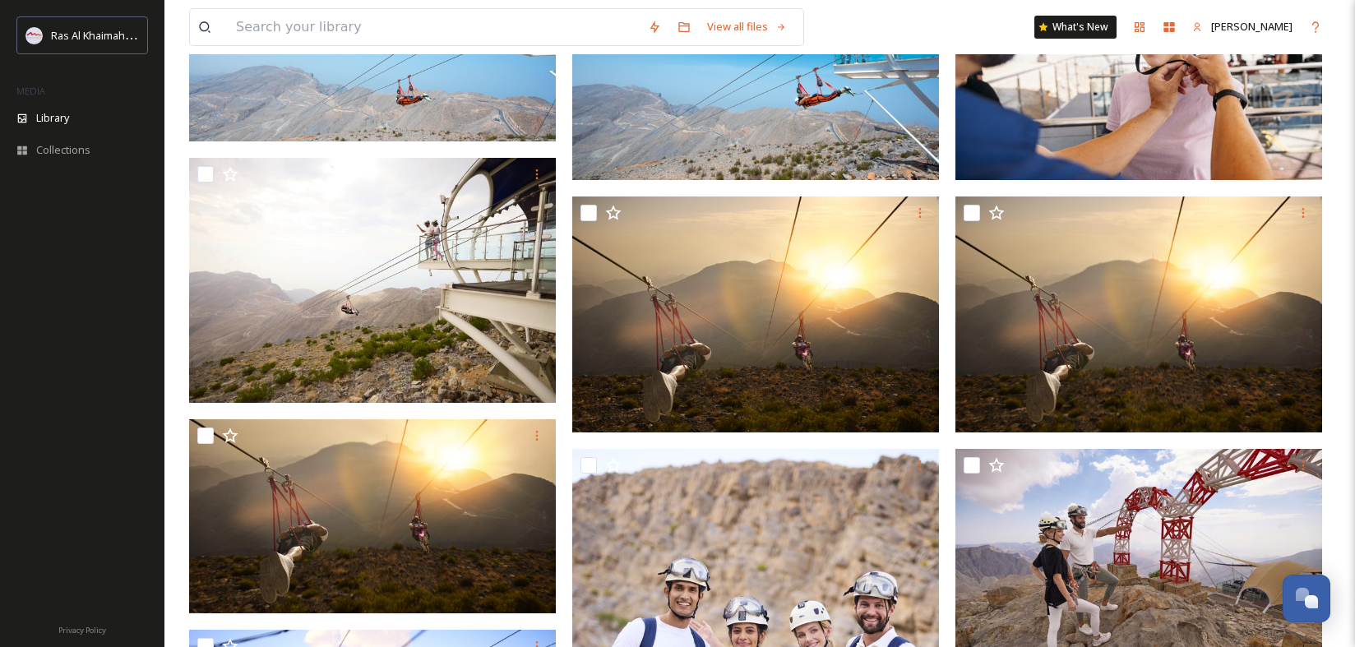
scroll to position [296, 0]
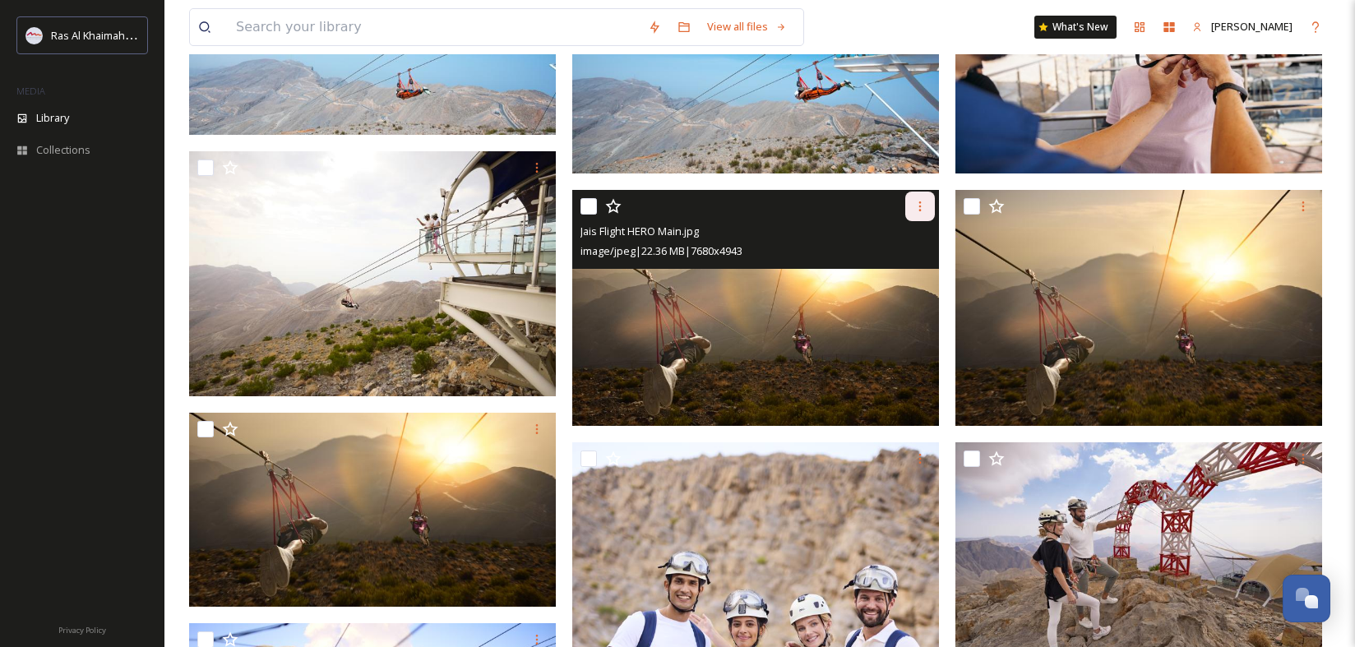
click at [922, 207] on icon at bounding box center [920, 206] width 13 height 13
click at [902, 272] on span "Download" at bounding box center [901, 274] width 50 height 16
click at [928, 207] on div at bounding box center [920, 207] width 30 height 30
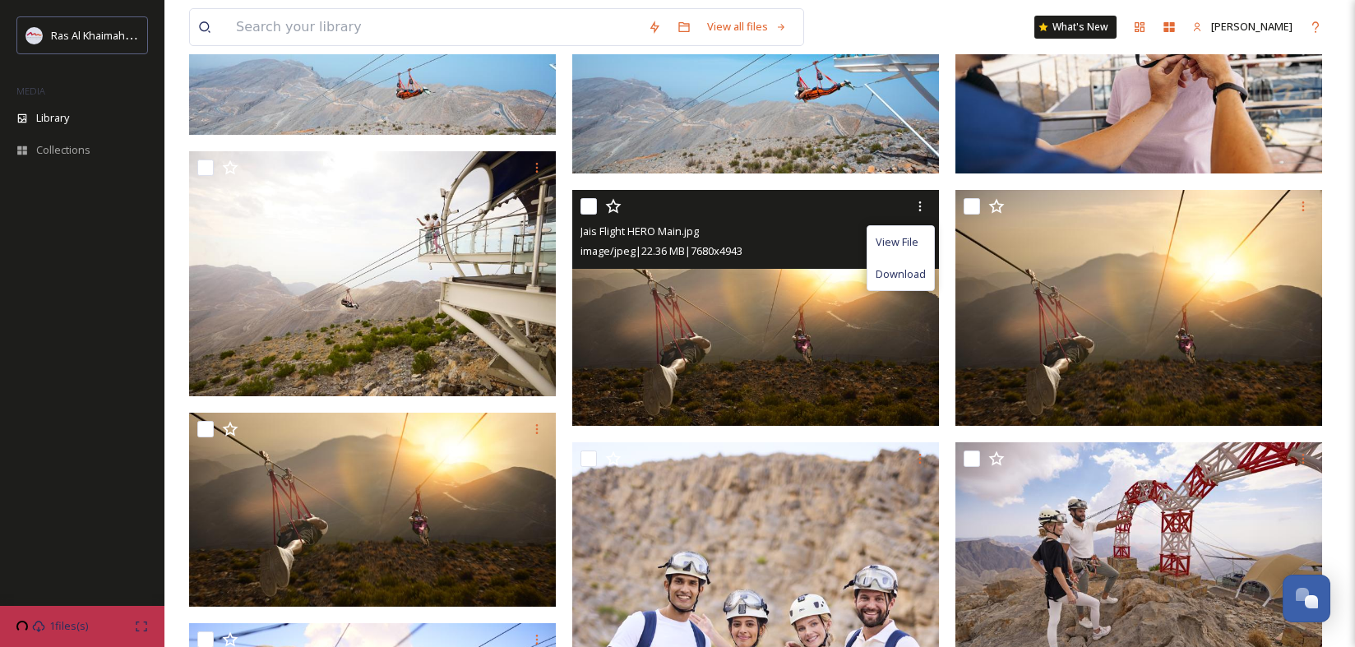
click at [913, 277] on span "Download" at bounding box center [901, 274] width 50 height 16
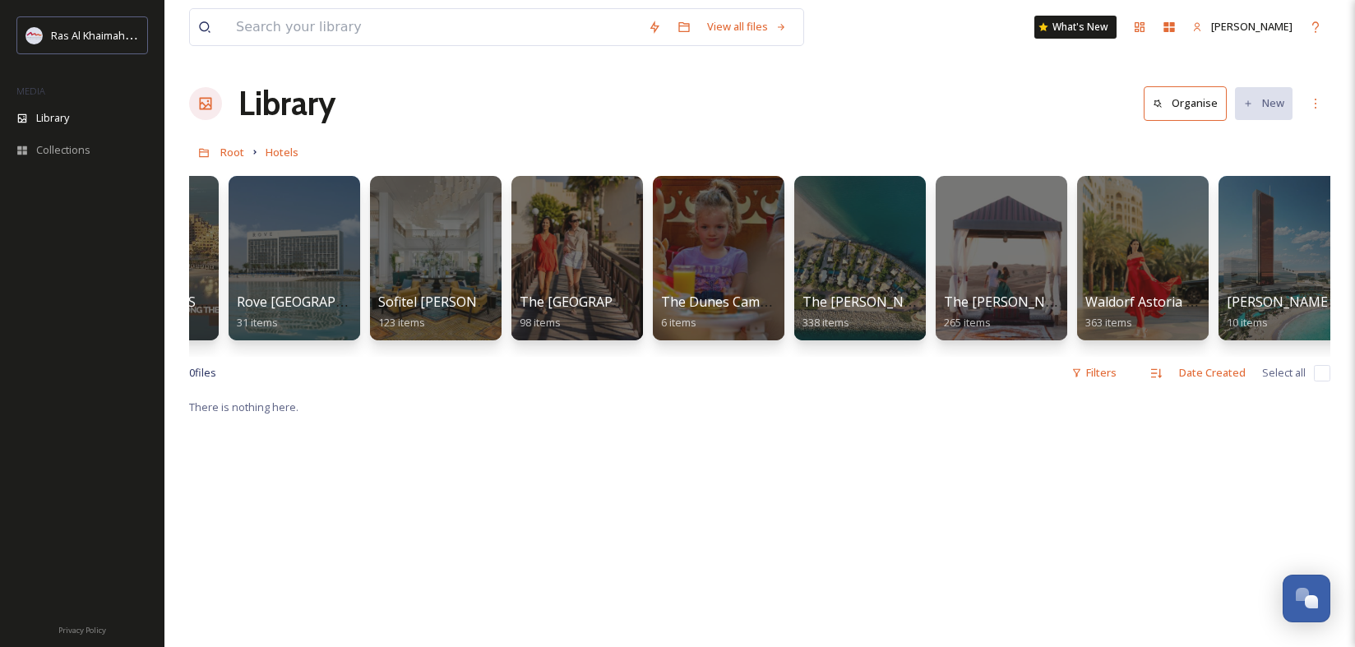
scroll to position [0, 2112]
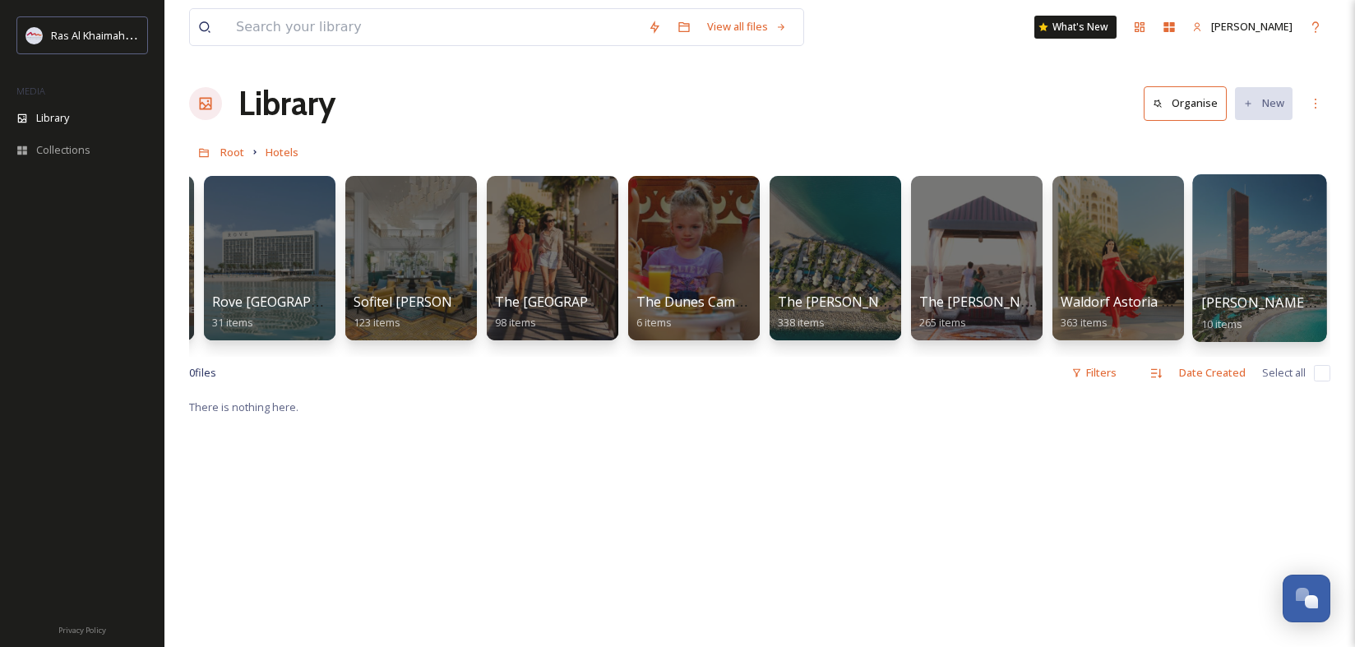
drag, startPoint x: 1261, startPoint y: 158, endPoint x: 1301, endPoint y: 189, distance: 51.0
click at [1327, 169] on div "View all files What's New [PERSON_NAME] Library Organise New Root Hotels Your S…" at bounding box center [759, 522] width 1191 height 1044
drag, startPoint x: 1128, startPoint y: 145, endPoint x: 1125, endPoint y: 157, distance: 12.8
click at [1128, 143] on div "Root Hotels" at bounding box center [759, 152] width 1141 height 31
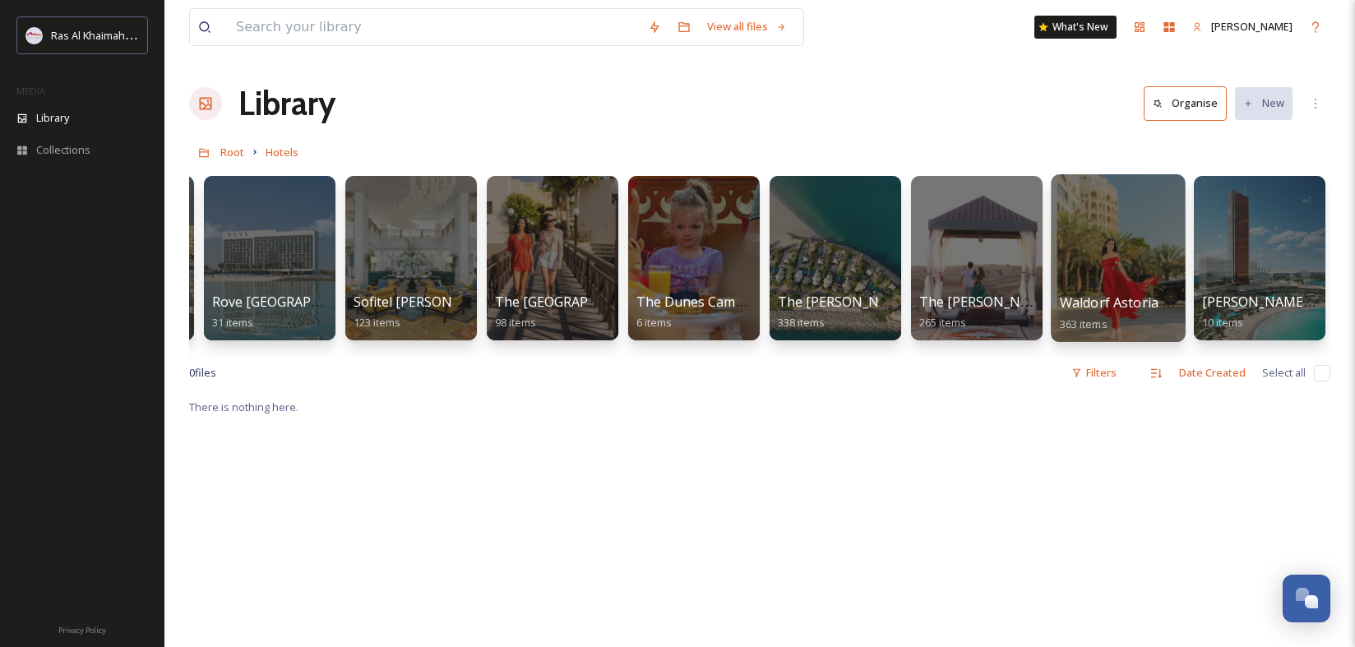
click at [1095, 295] on span "Waldorf Astoria [GEOGRAPHIC_DATA]" at bounding box center [1179, 303] width 238 height 18
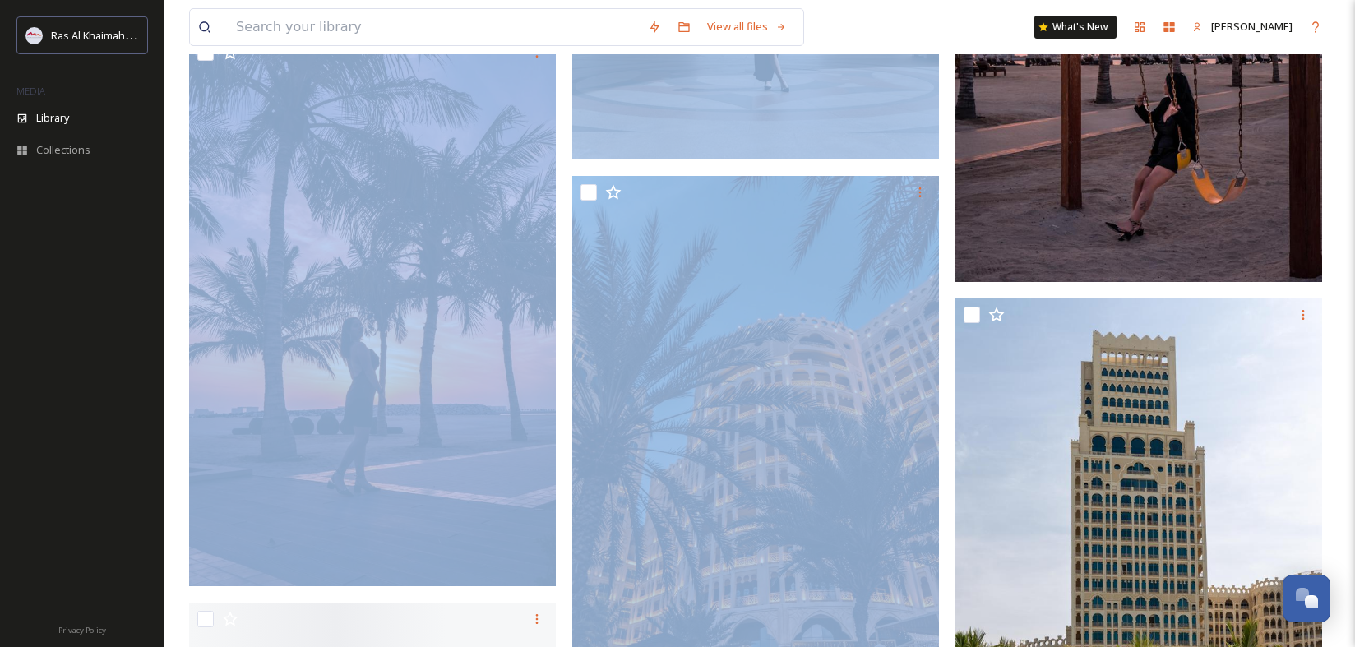
scroll to position [5603, 0]
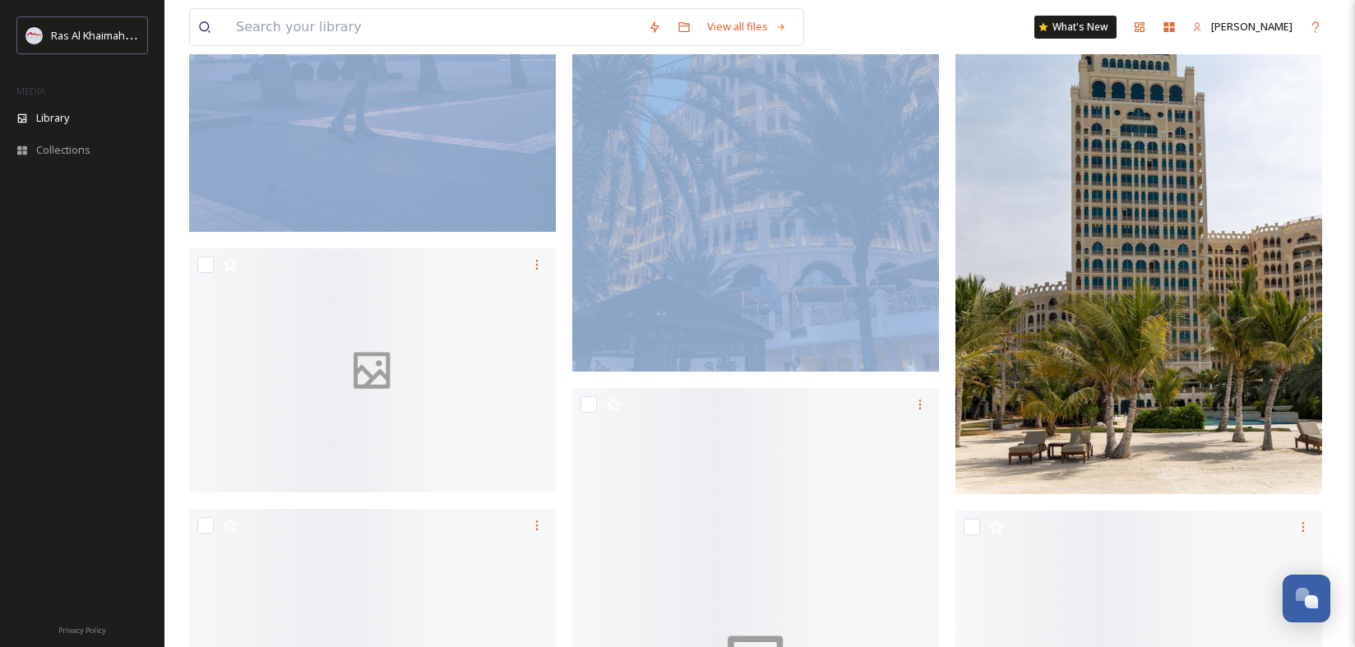
drag, startPoint x: 941, startPoint y: 423, endPoint x: 942, endPoint y: 669, distance: 245.9
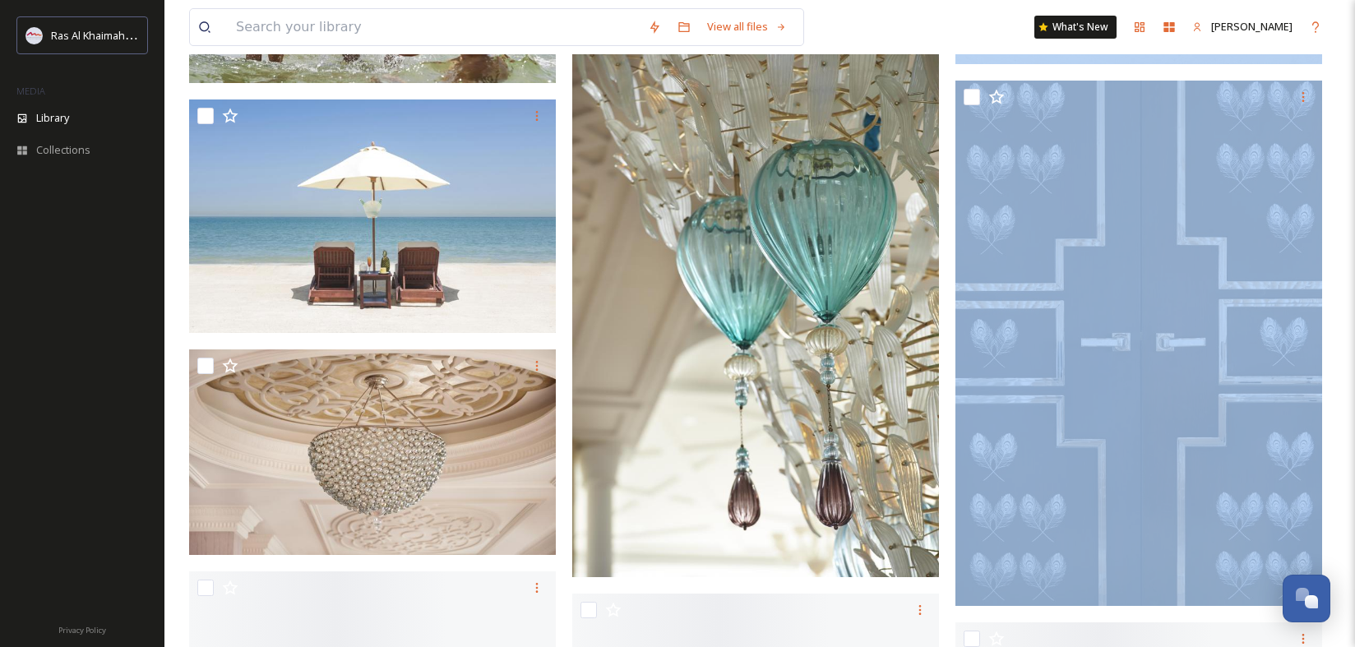
scroll to position [13798, 0]
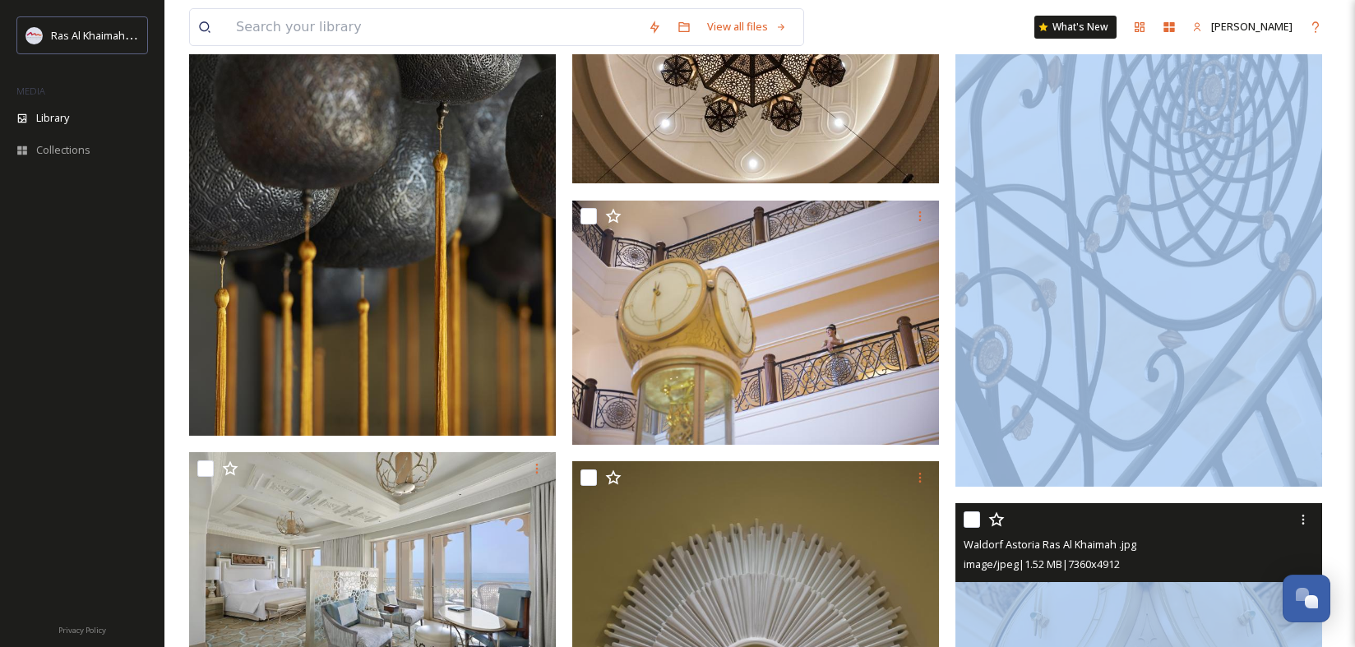
drag, startPoint x: 1334, startPoint y: 191, endPoint x: 954, endPoint y: 641, distance: 589.4
